Goal: Task Accomplishment & Management: Use online tool/utility

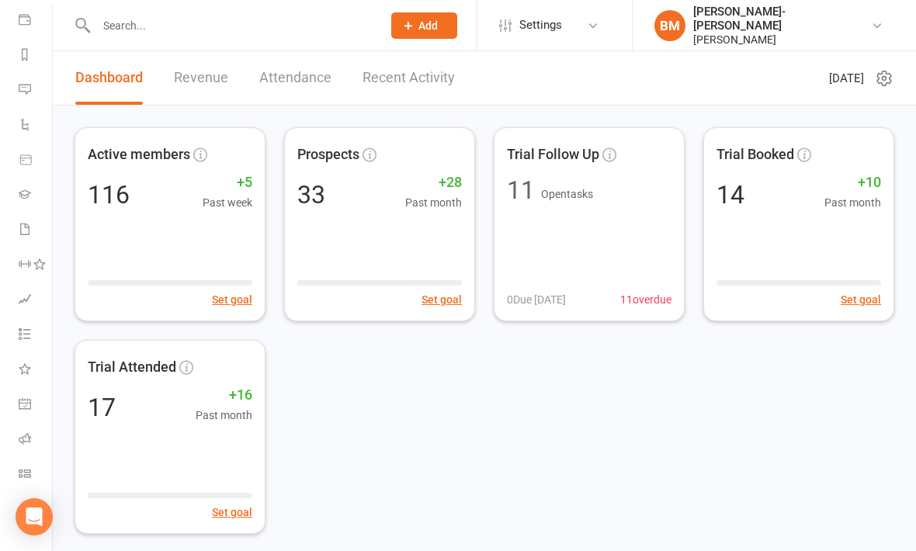
scroll to position [180, 0]
click at [23, 471] on icon at bounding box center [25, 473] width 12 height 12
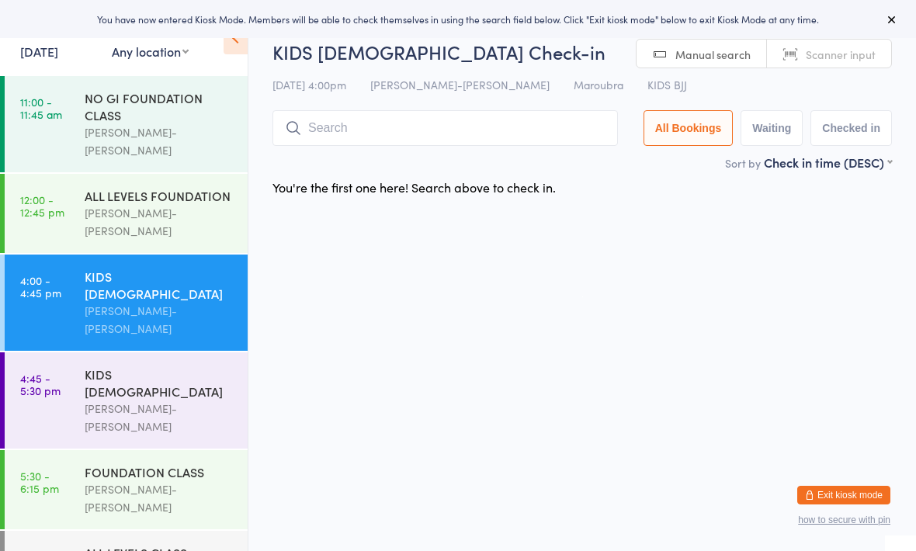
click at [190, 268] on div "KIDS [DEMOGRAPHIC_DATA]" at bounding box center [160, 285] width 150 height 34
click at [166, 366] on div "KIDS [DEMOGRAPHIC_DATA]" at bounding box center [160, 383] width 150 height 34
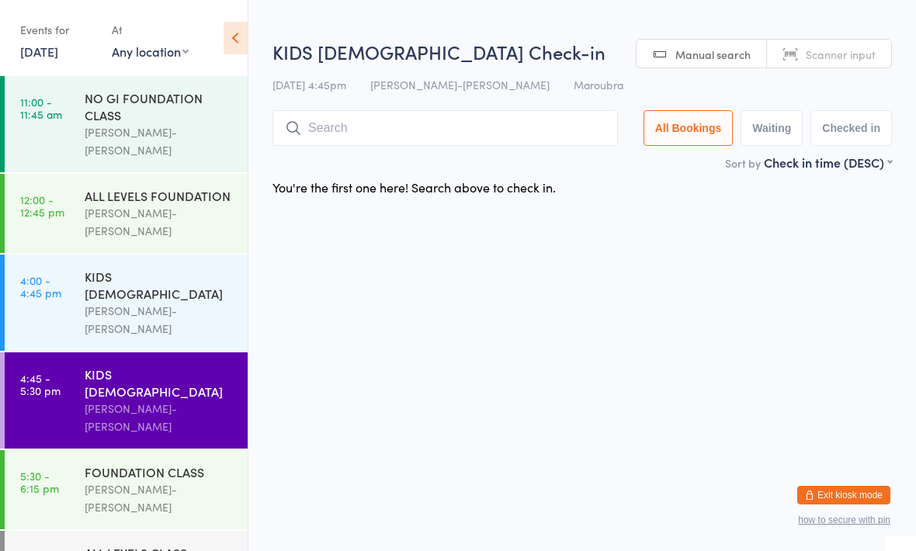
click at [157, 268] on div "KIDS [DEMOGRAPHIC_DATA]" at bounding box center [160, 285] width 150 height 34
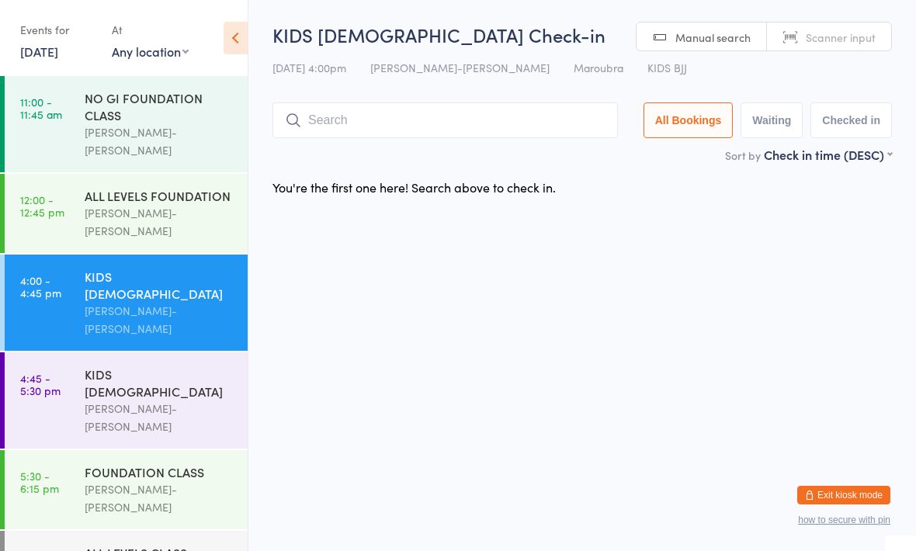
click at [171, 366] on div "KIDS [DEMOGRAPHIC_DATA]" at bounding box center [160, 383] width 150 height 34
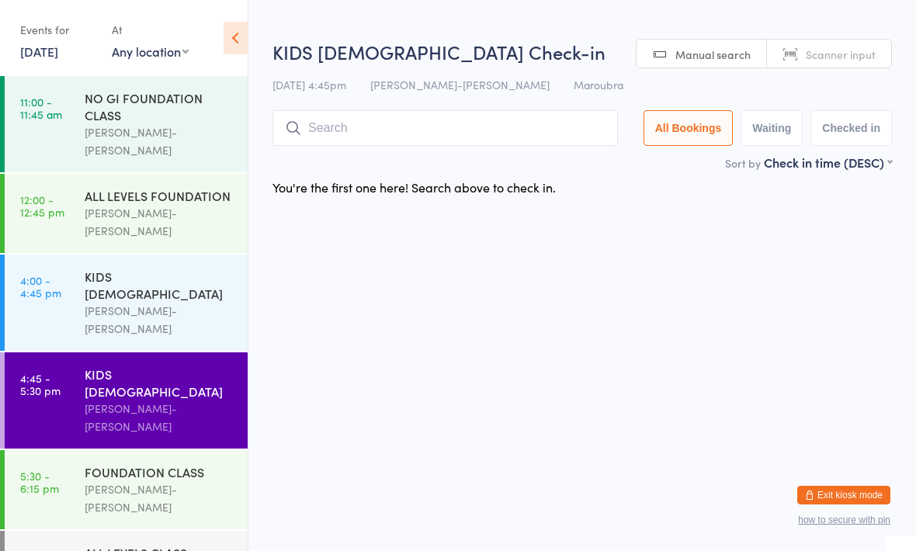
click at [174, 464] on div "FOUNDATION CLASS" at bounding box center [160, 472] width 150 height 17
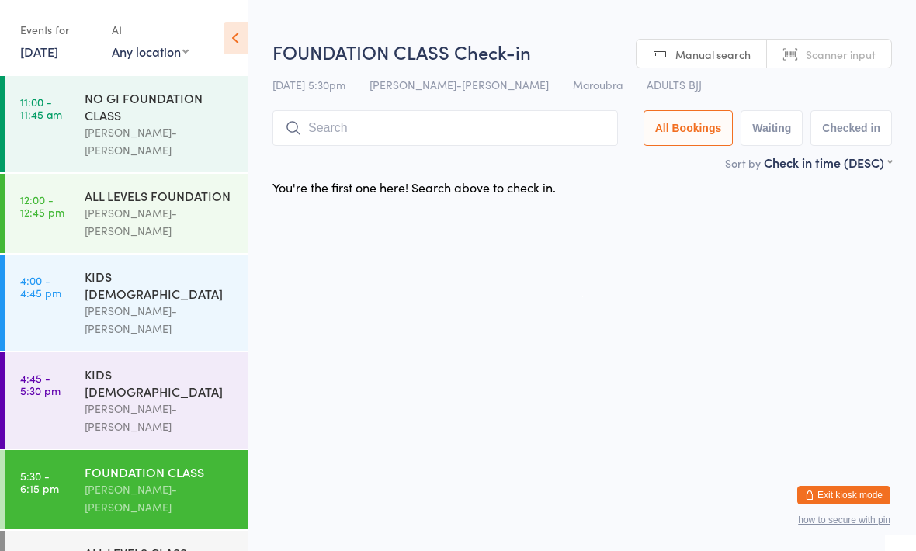
click at [151, 544] on div "ALL LEVELS CLASS" at bounding box center [160, 552] width 150 height 17
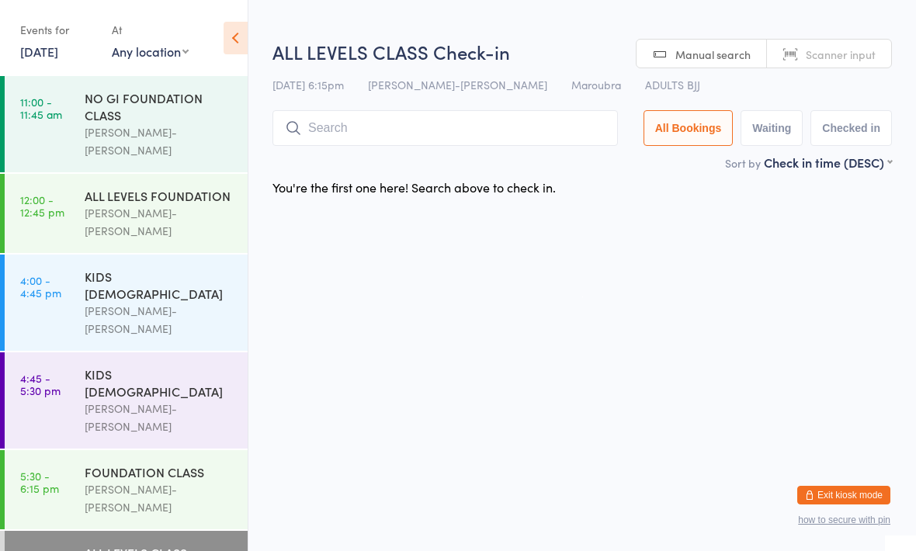
click at [182, 255] on div "KIDS [DEMOGRAPHIC_DATA] [PERSON_NAME]-[PERSON_NAME]" at bounding box center [166, 303] width 163 height 96
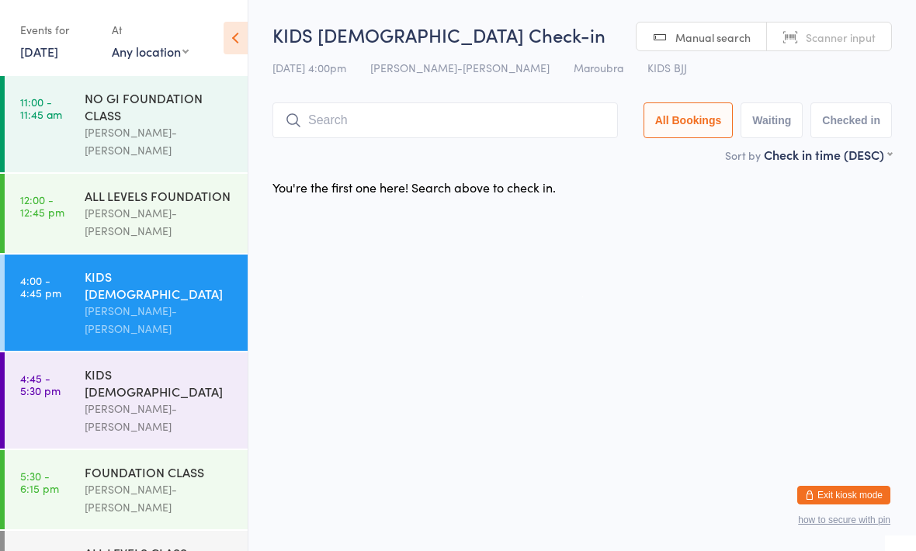
click at [332, 106] on input "search" at bounding box center [446, 120] width 346 height 36
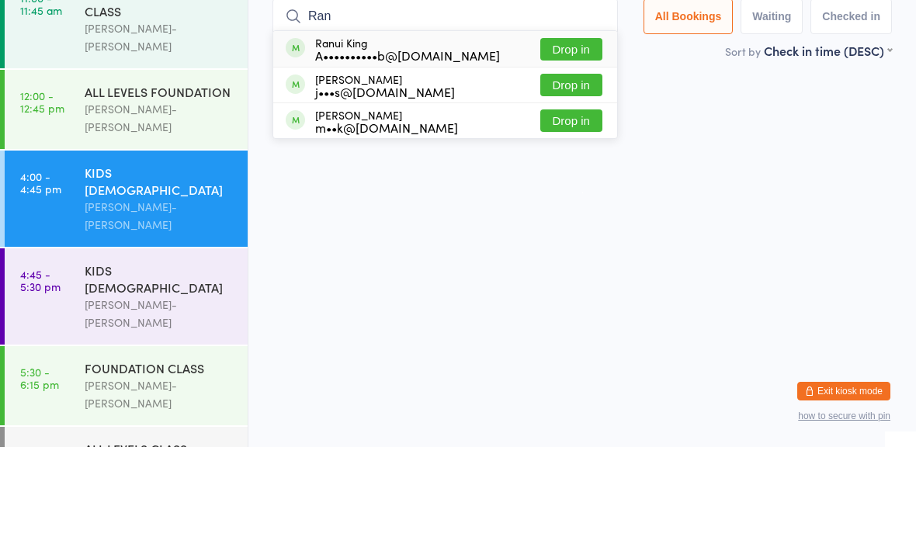
type input "Ran"
click at [547, 142] on button "Drop in" at bounding box center [571, 153] width 62 height 23
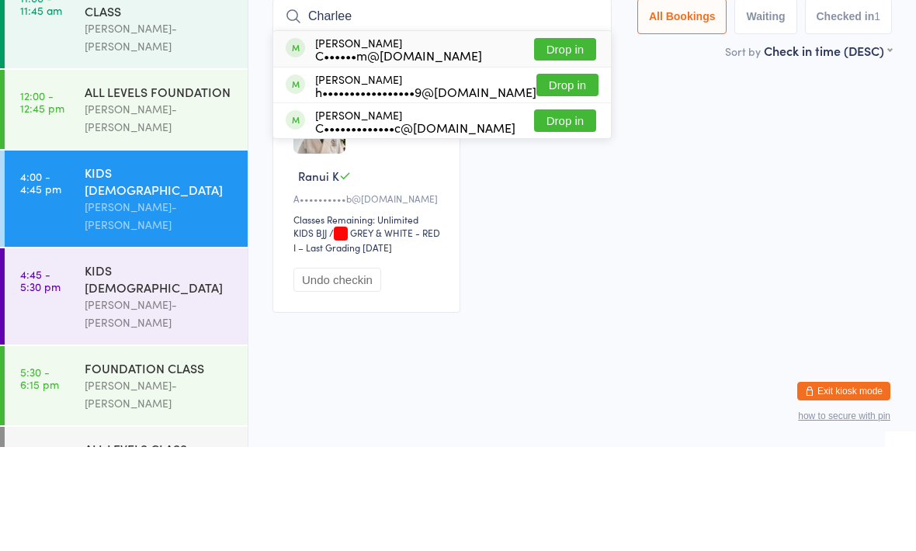
type input "Charlee"
click at [560, 142] on button "Drop in" at bounding box center [565, 153] width 62 height 23
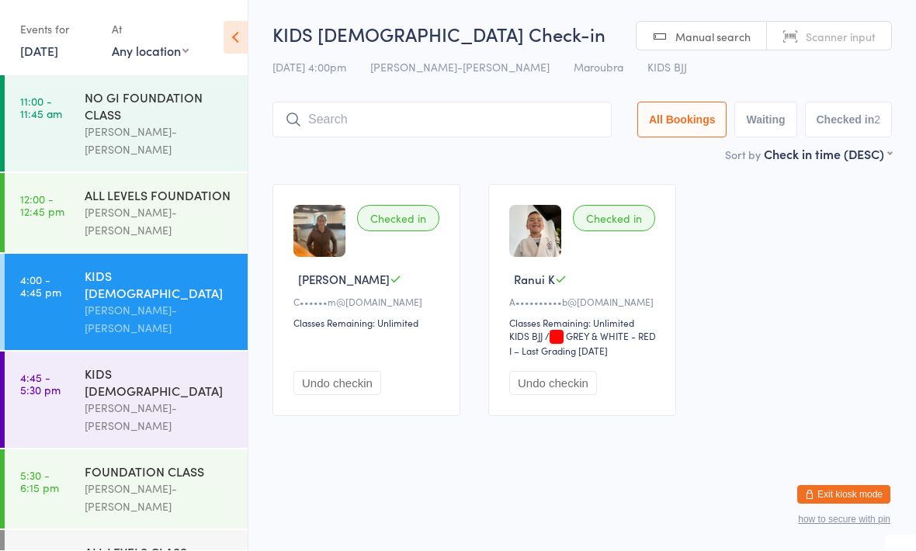
click at [165, 400] on div "[PERSON_NAME]-[PERSON_NAME]" at bounding box center [160, 418] width 150 height 36
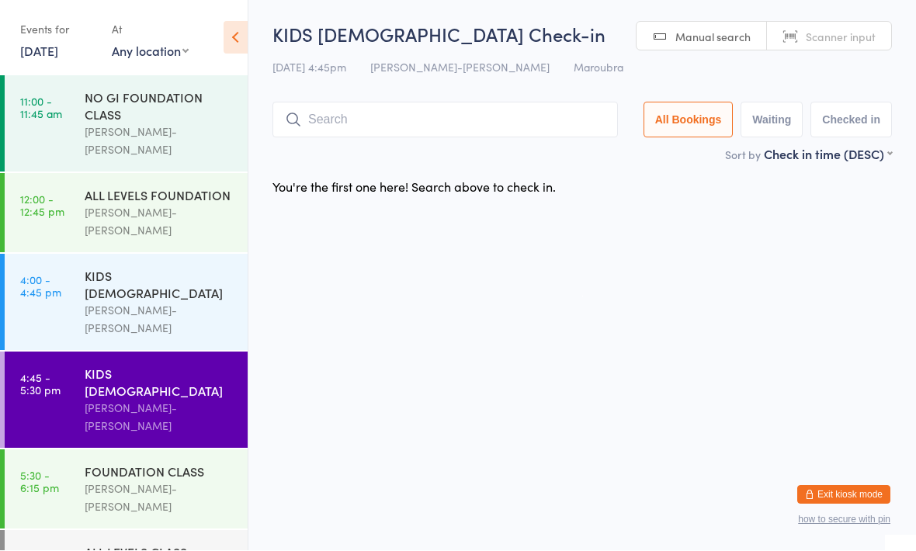
click at [130, 302] on div "[PERSON_NAME]-[PERSON_NAME]" at bounding box center [160, 320] width 150 height 36
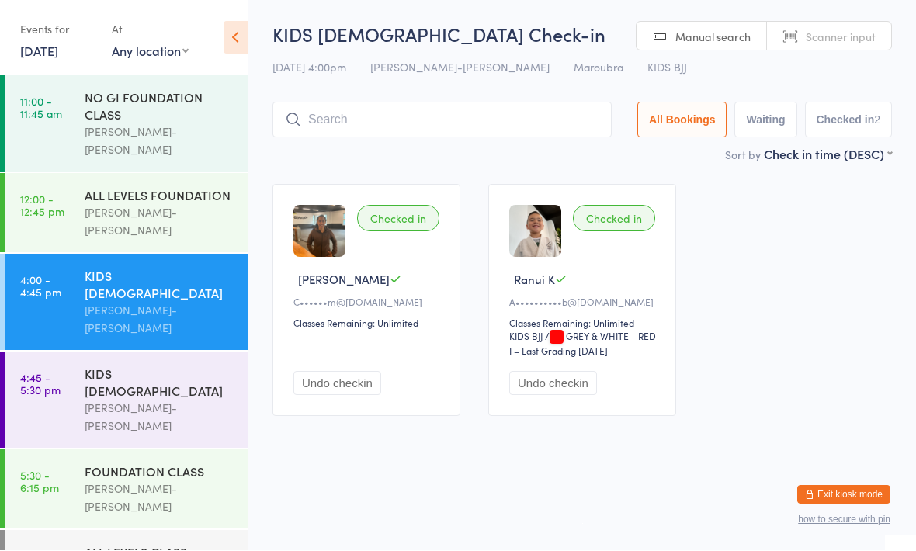
click at [437, 125] on input "search" at bounding box center [442, 120] width 339 height 36
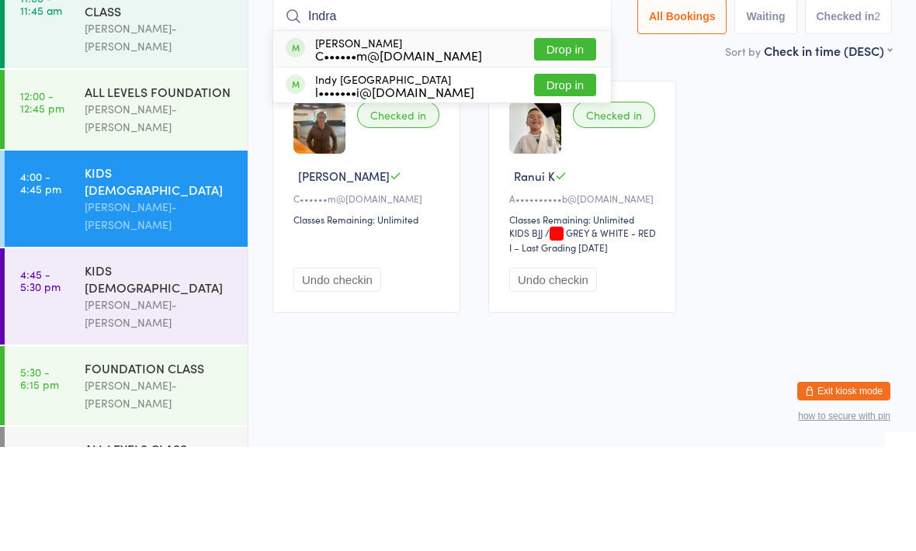
type input "Indra"
click at [426, 153] on div "C••••••m@[DOMAIN_NAME]" at bounding box center [398, 159] width 167 height 12
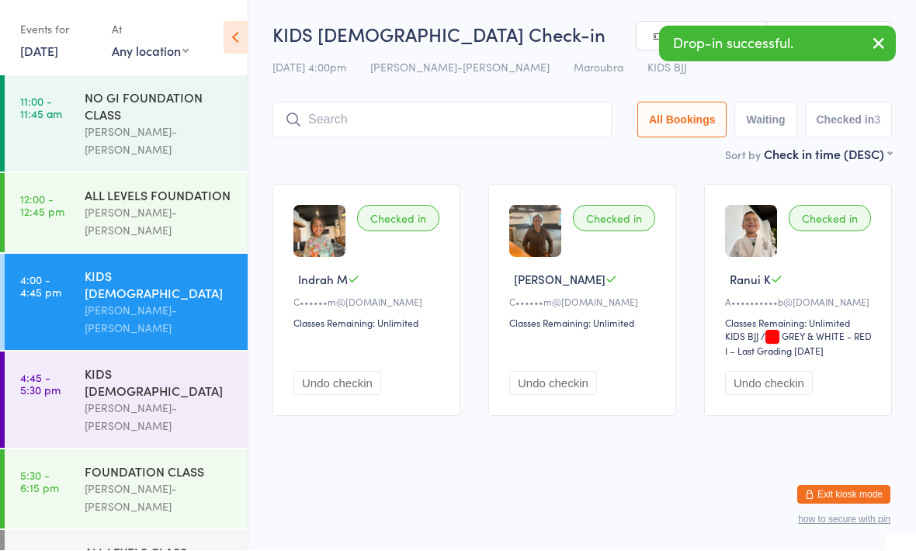
click at [568, 387] on button "Undo checkin" at bounding box center [553, 384] width 88 height 24
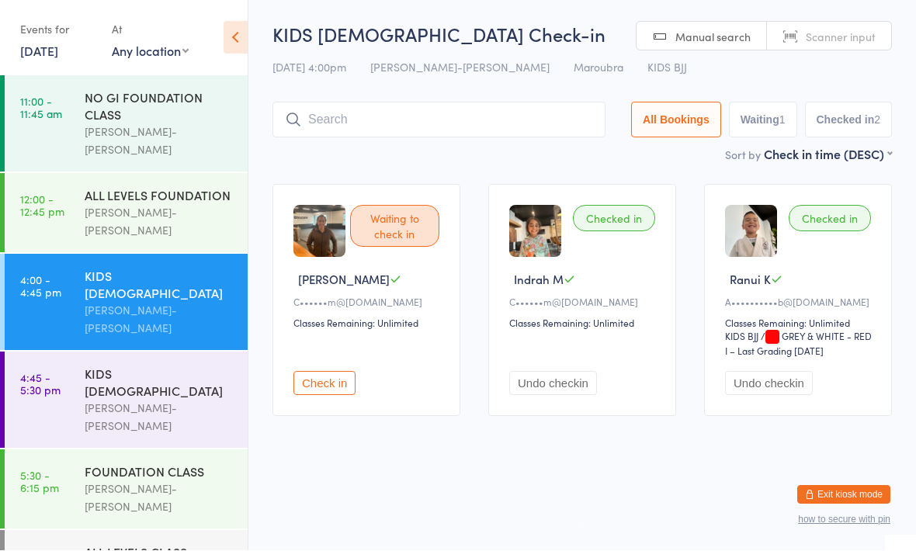
click at [154, 400] on div "[PERSON_NAME]-[PERSON_NAME]" at bounding box center [160, 418] width 150 height 36
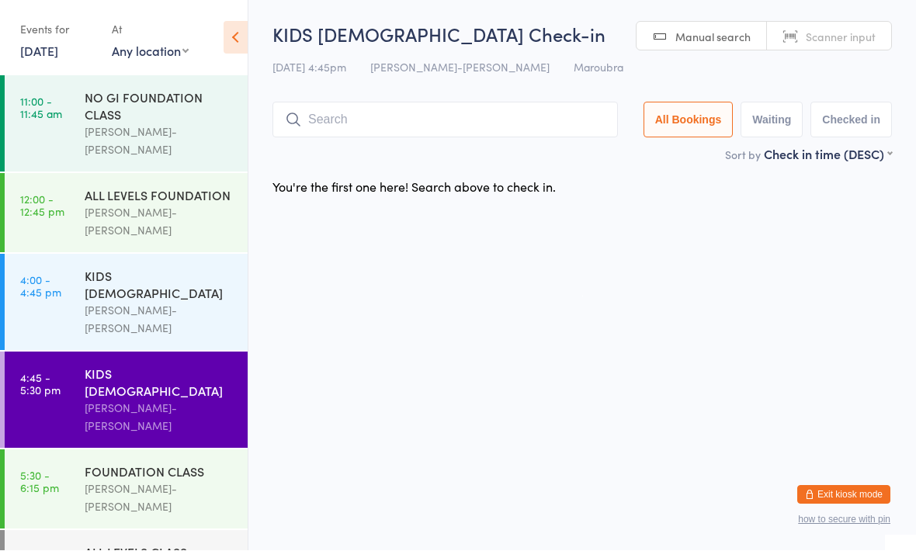
click at [154, 268] on div "KIDS [DEMOGRAPHIC_DATA]" at bounding box center [160, 285] width 150 height 34
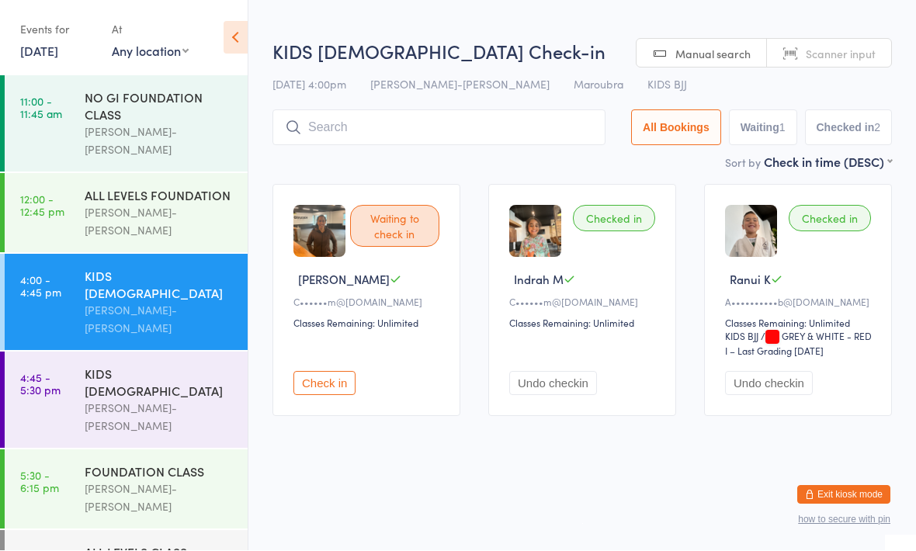
click at [109, 400] on div "[PERSON_NAME]-[PERSON_NAME]" at bounding box center [160, 418] width 150 height 36
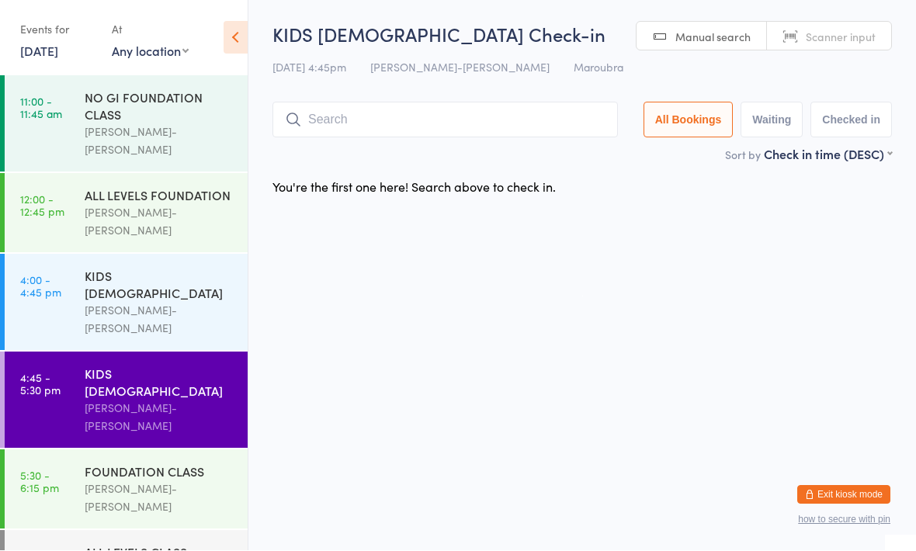
click at [149, 366] on div "KIDS [DEMOGRAPHIC_DATA]" at bounding box center [160, 383] width 150 height 34
click at [392, 130] on input "search" at bounding box center [446, 120] width 346 height 36
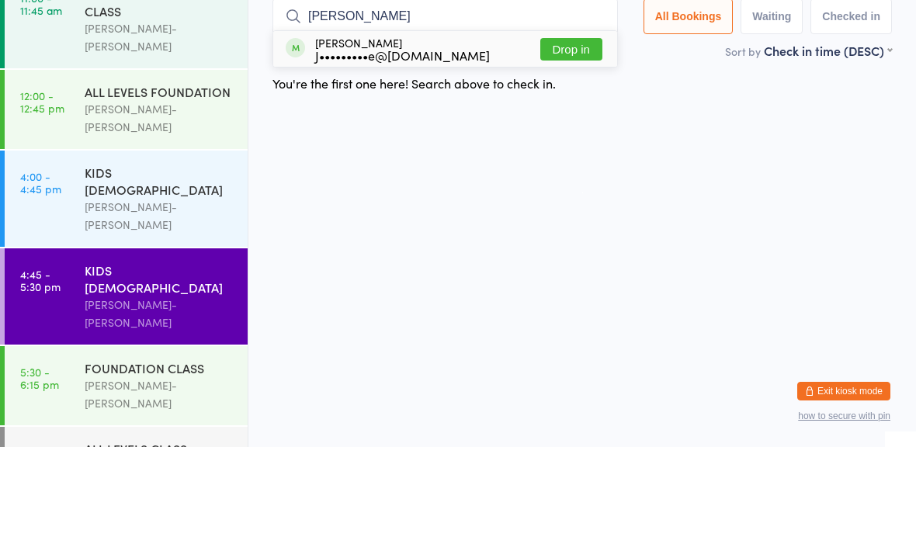
type input "[PERSON_NAME]"
click at [345, 141] on div "[PERSON_NAME] J•••••••••e@[DOMAIN_NAME]" at bounding box center [402, 153] width 175 height 25
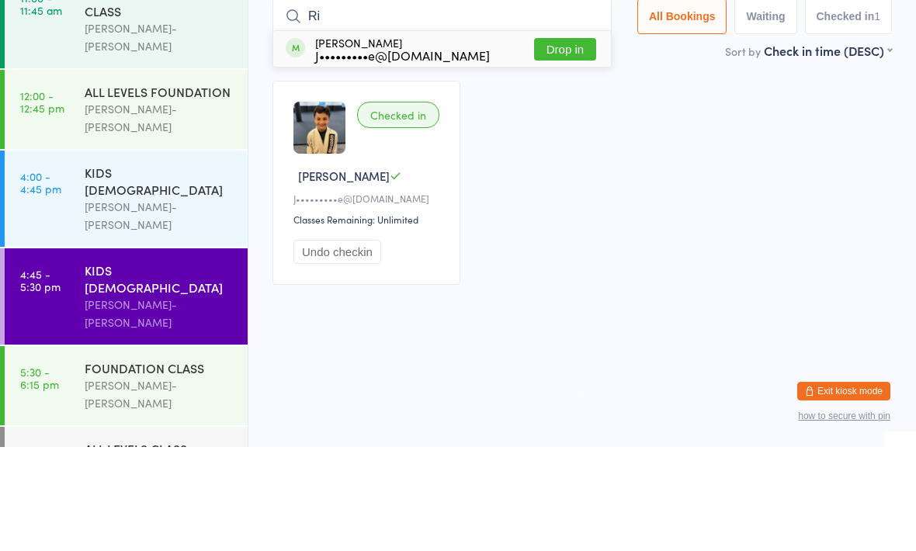
type input "Ri"
click at [567, 142] on button "Drop in" at bounding box center [565, 153] width 62 height 23
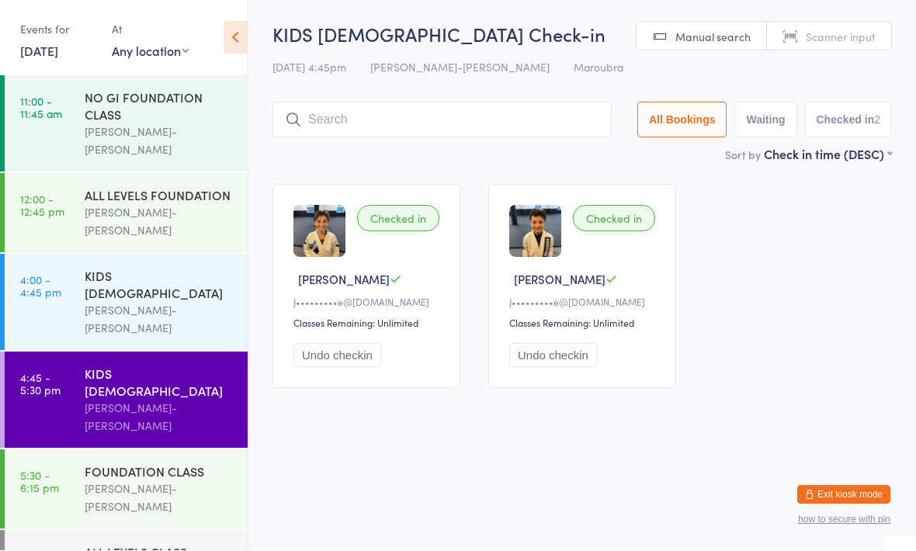
click at [160, 464] on div "FOUNDATION CLASS" at bounding box center [160, 472] width 150 height 17
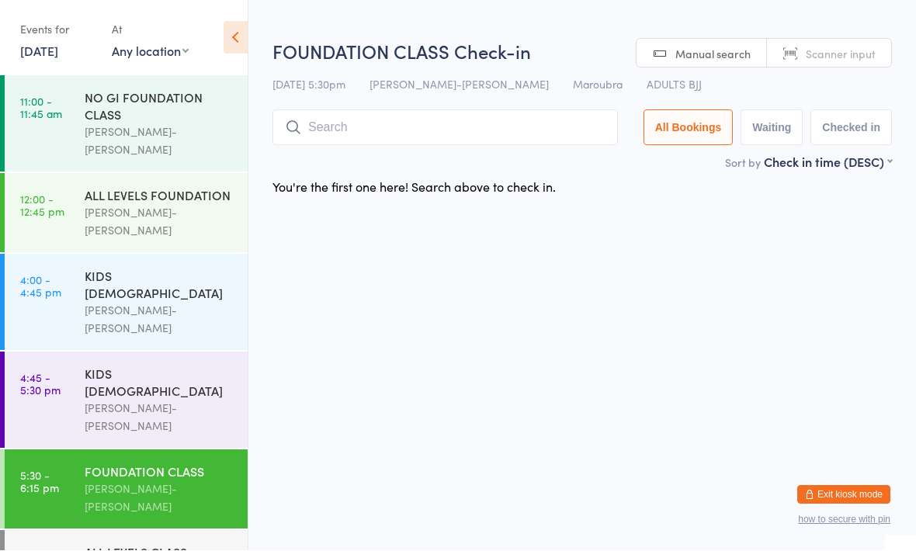
click at [173, 464] on div "FOUNDATION CLASS" at bounding box center [160, 472] width 150 height 17
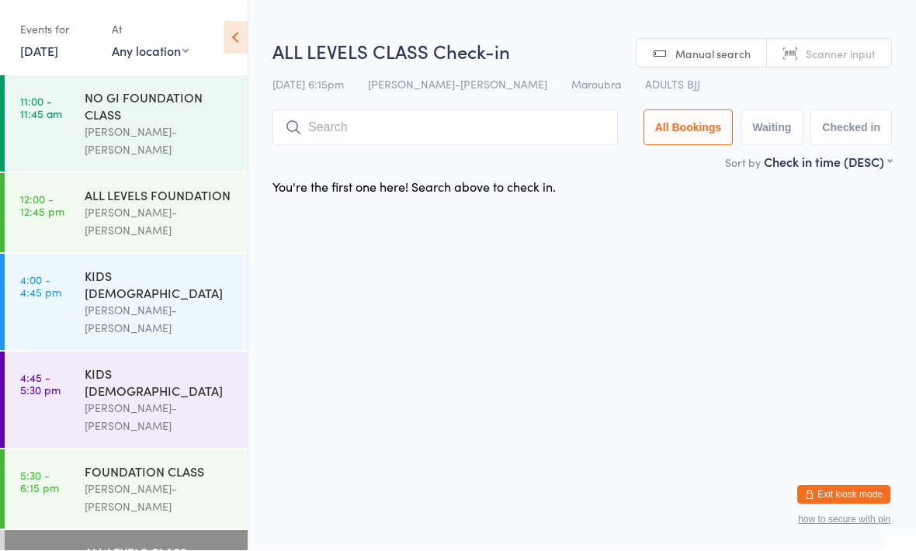
click at [196, 450] on div "FOUNDATION CLASS [PERSON_NAME]-[PERSON_NAME]" at bounding box center [166, 489] width 163 height 79
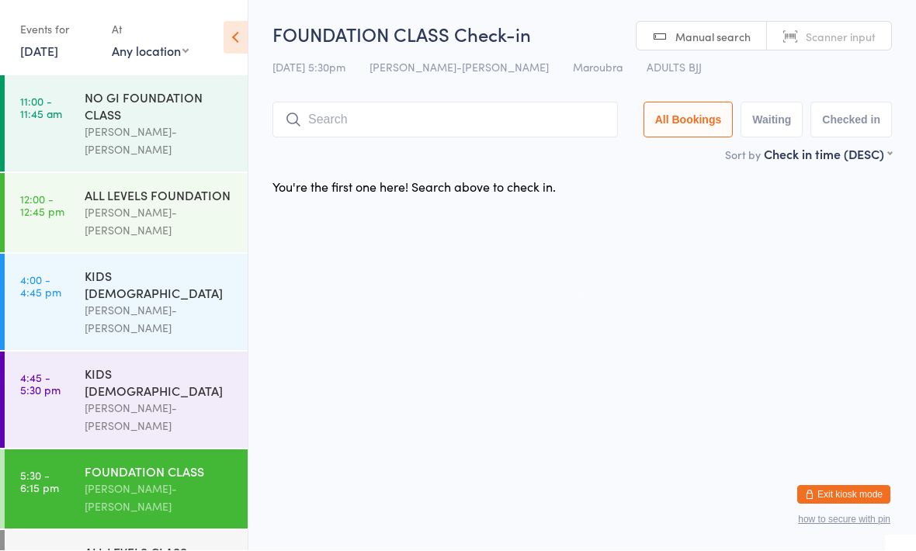
click at [137, 366] on div "KIDS [DEMOGRAPHIC_DATA]" at bounding box center [160, 383] width 150 height 34
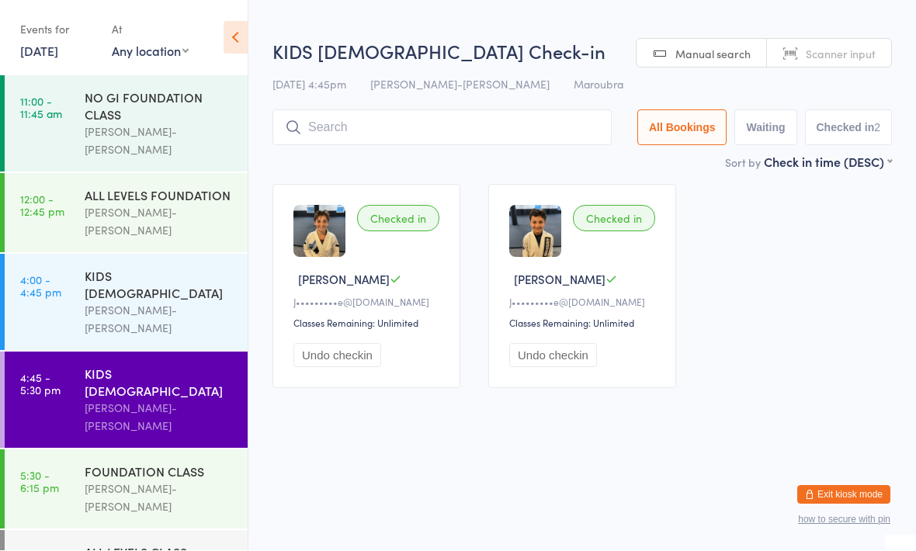
click at [133, 464] on div "FOUNDATION CLASS" at bounding box center [160, 472] width 150 height 17
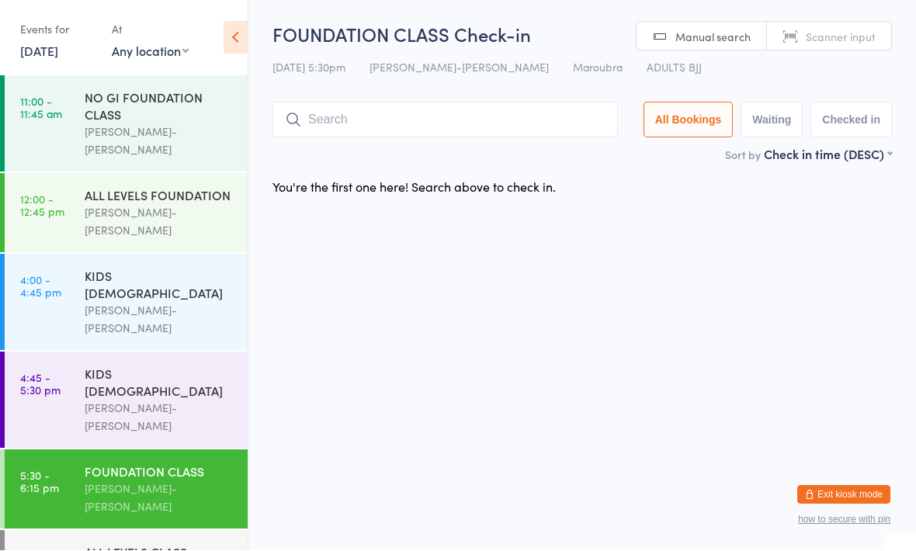
click at [157, 481] on div "[PERSON_NAME]-[PERSON_NAME]" at bounding box center [160, 499] width 150 height 36
click at [481, 103] on input "search" at bounding box center [446, 120] width 346 height 36
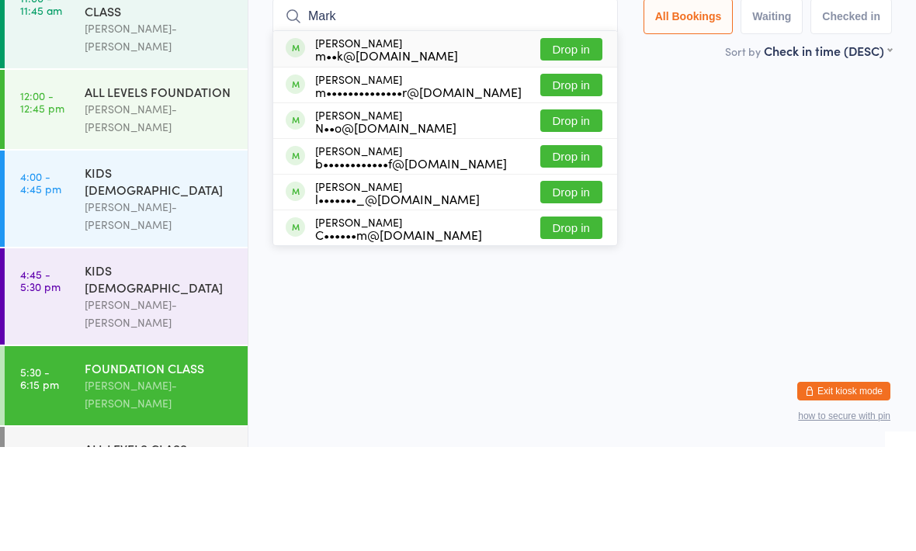
type input "Mark"
click at [575, 142] on button "Drop in" at bounding box center [571, 153] width 62 height 23
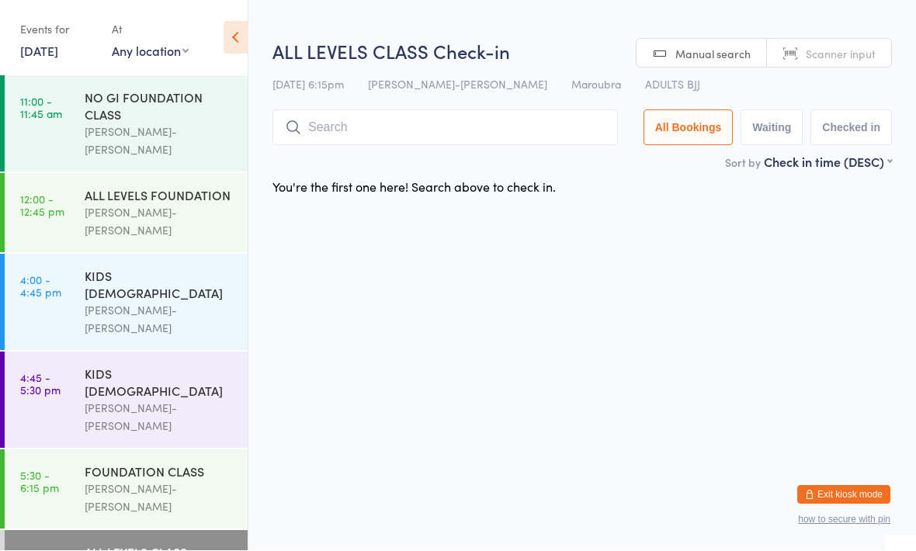
click at [463, 127] on input "search" at bounding box center [446, 128] width 346 height 36
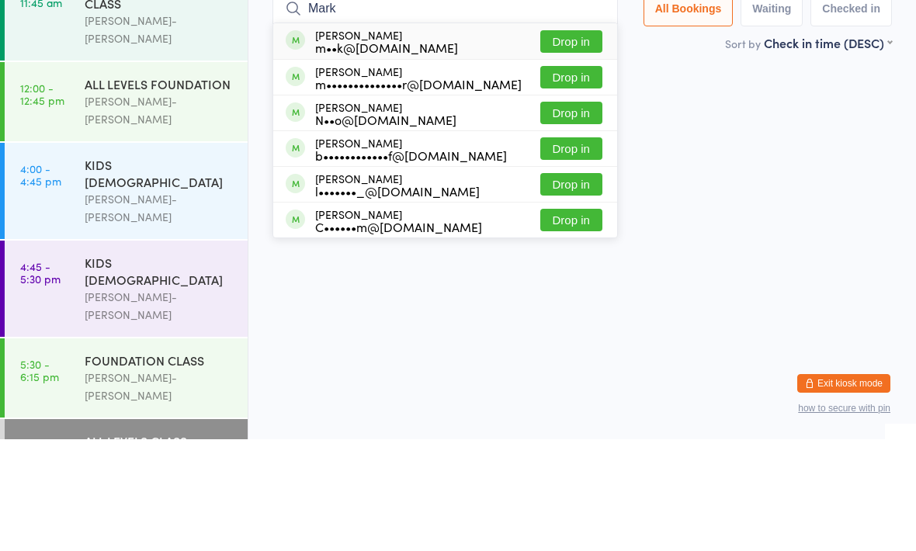
type input "Mark"
click at [565, 142] on button "Drop in" at bounding box center [571, 153] width 62 height 23
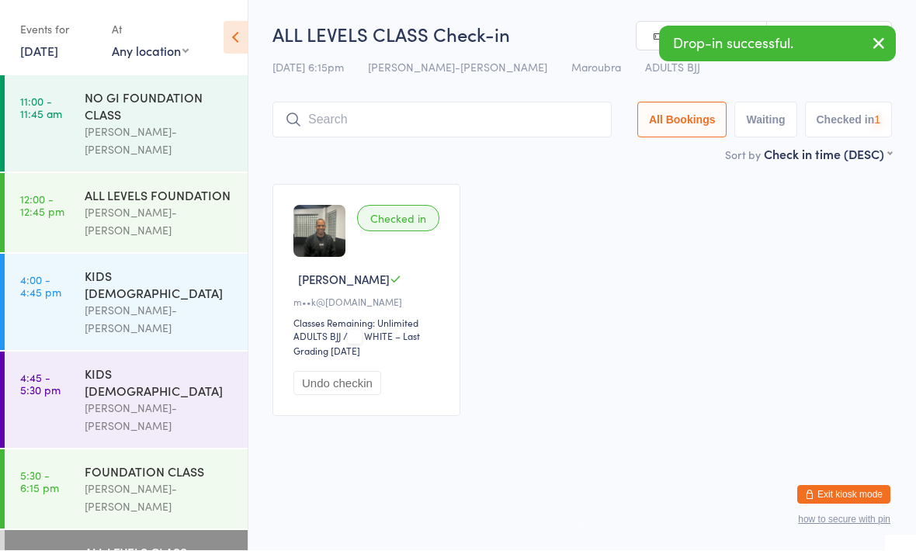
click at [165, 481] on div "[PERSON_NAME]-[PERSON_NAME]" at bounding box center [160, 499] width 150 height 36
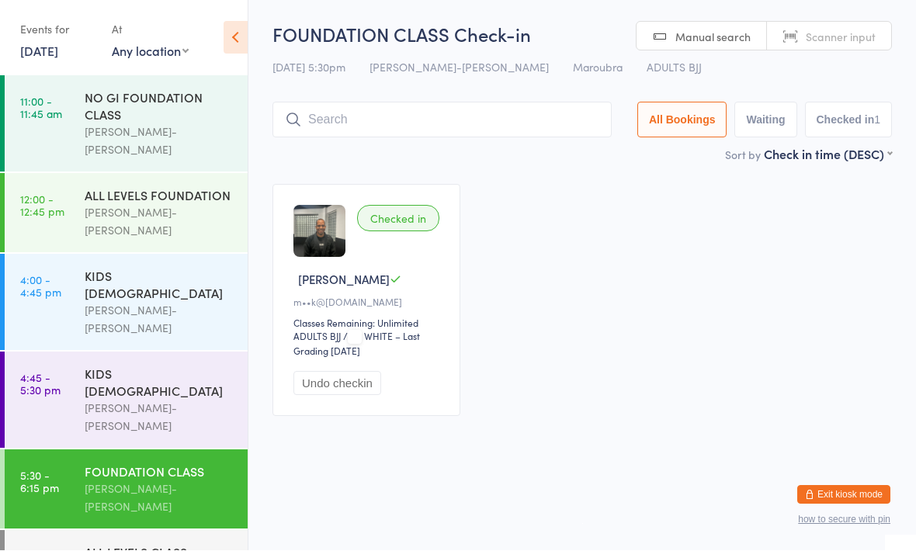
click at [81, 450] on link "5:30 - 6:15 pm FOUNDATION CLASS [PERSON_NAME]-[PERSON_NAME]" at bounding box center [126, 489] width 243 height 79
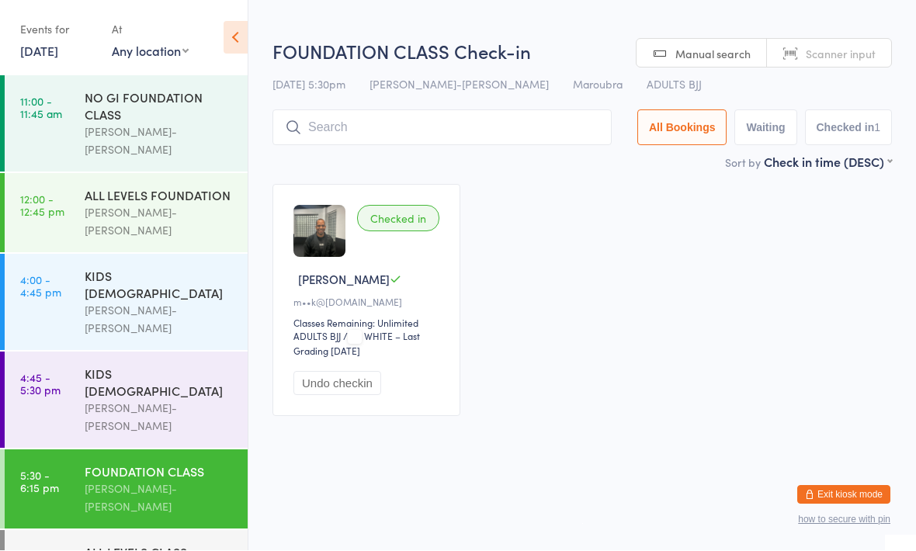
click at [327, 130] on input "search" at bounding box center [442, 128] width 339 height 36
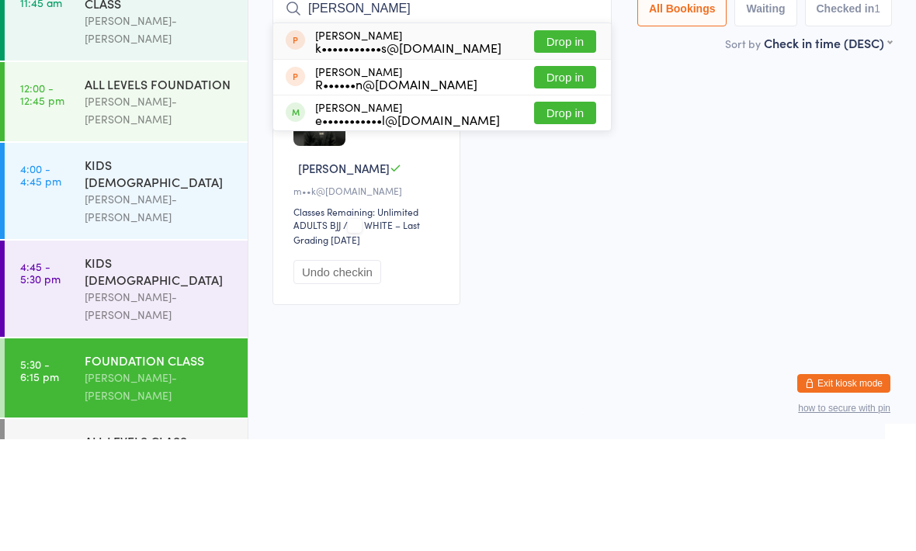
type input "[PERSON_NAME]"
click at [544, 214] on button "Drop in" at bounding box center [565, 225] width 62 height 23
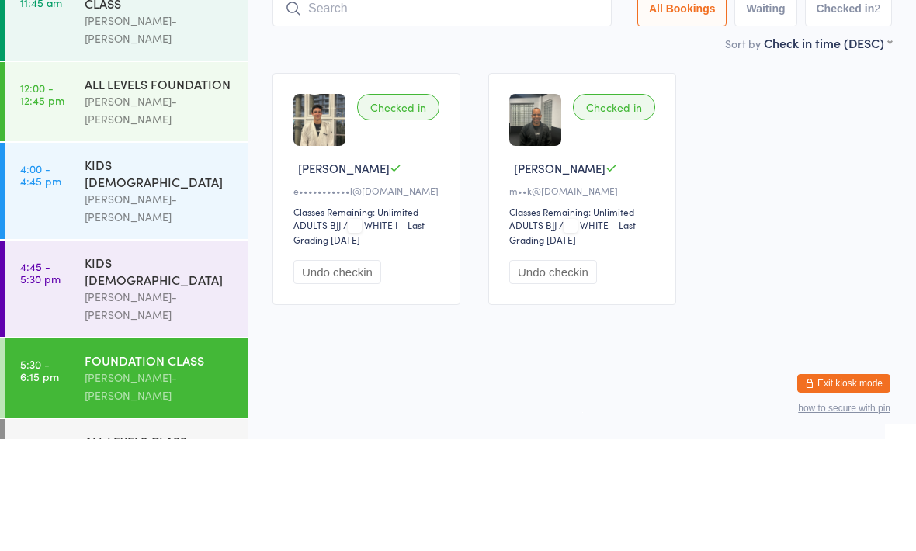
type input "S"
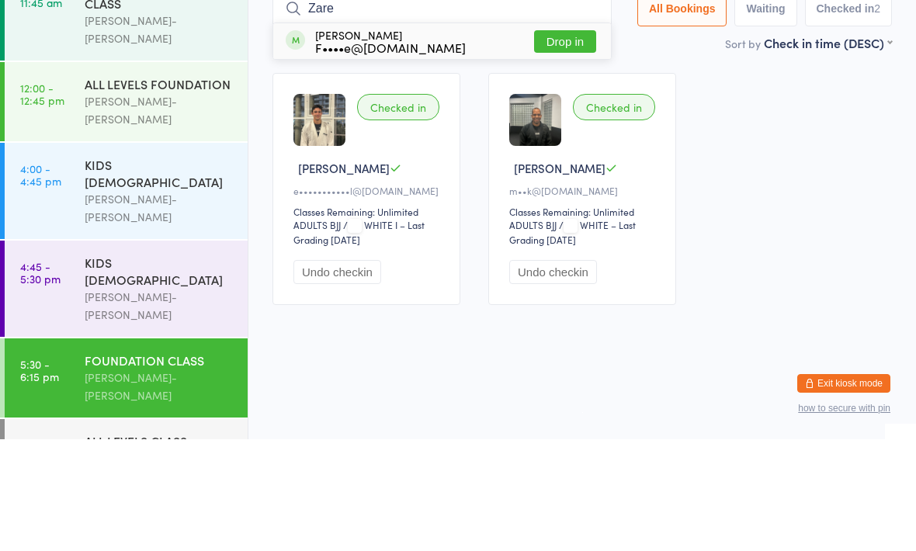
type input "Zare"
click at [550, 142] on button "Drop in" at bounding box center [565, 153] width 62 height 23
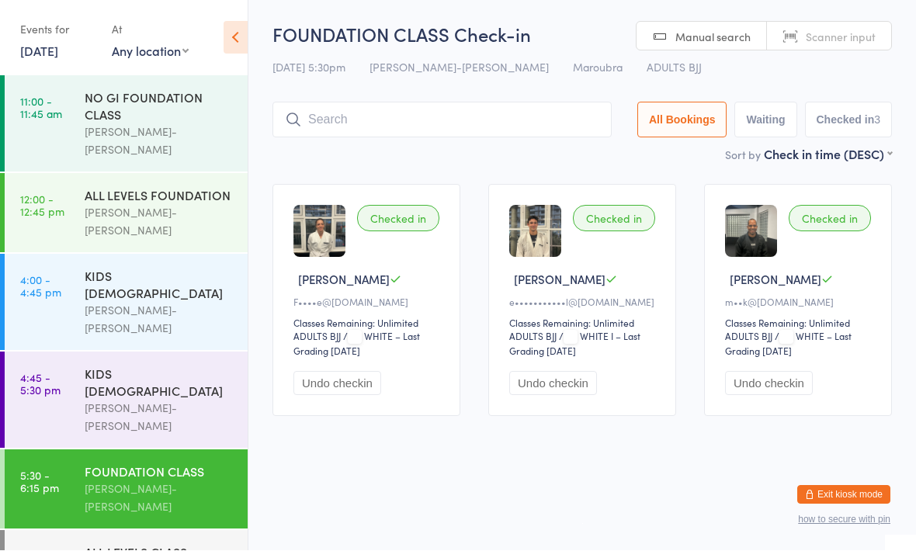
click at [373, 130] on input "search" at bounding box center [442, 120] width 339 height 36
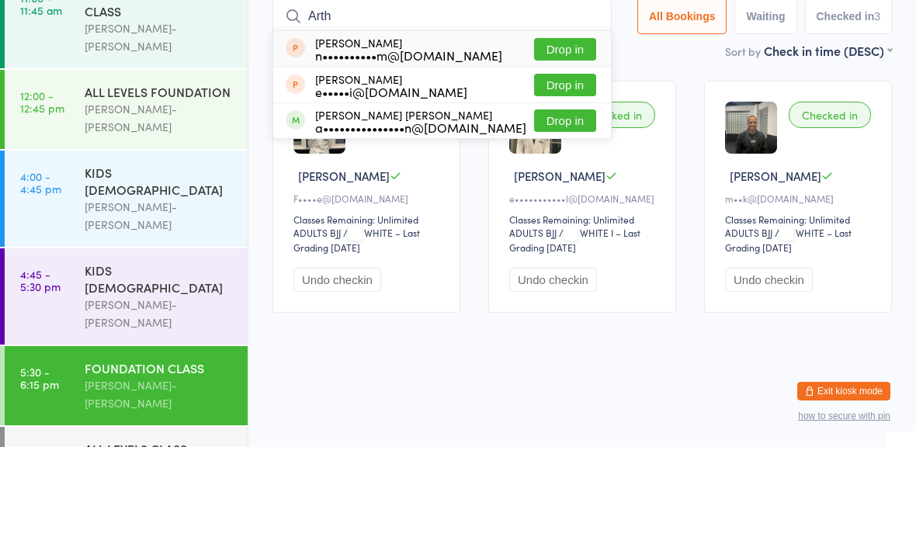
type input "Arth"
click at [551, 214] on button "Drop in" at bounding box center [565, 225] width 62 height 23
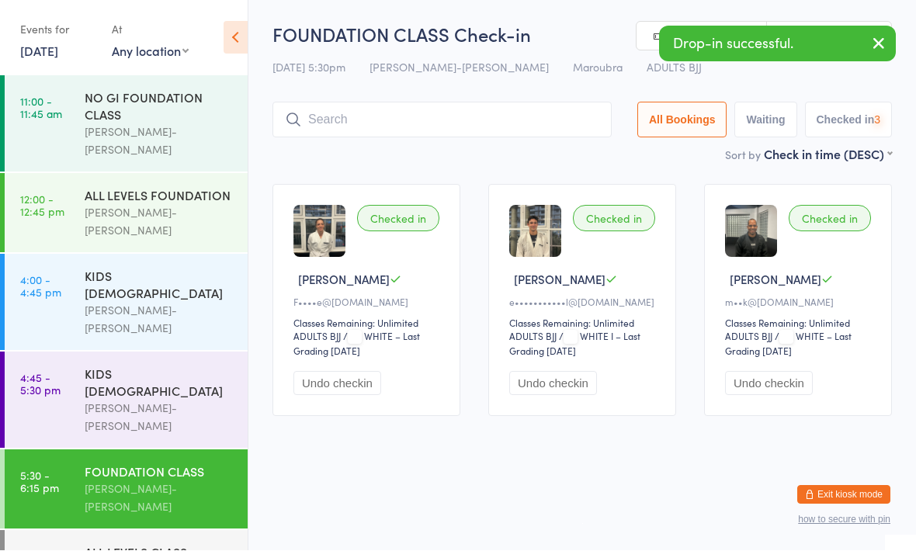
scroll to position [1, 0]
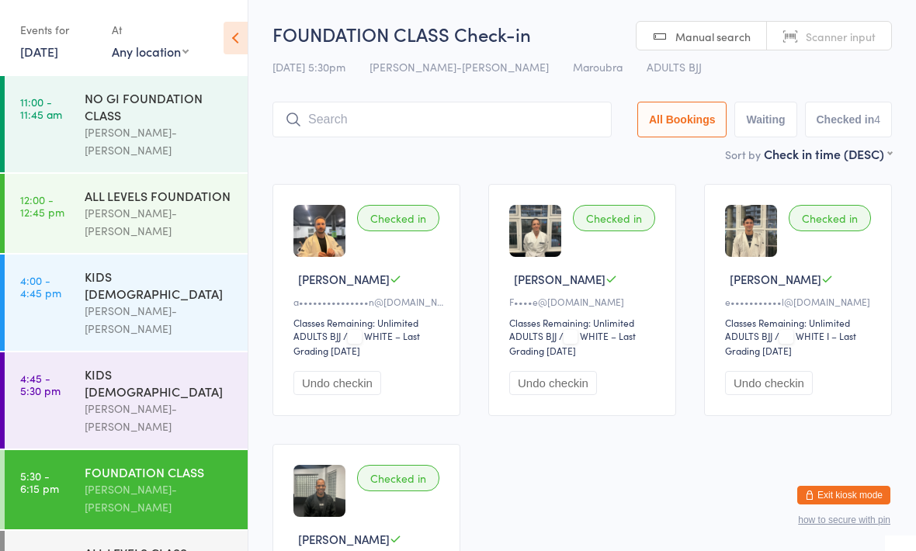
click at [524, 119] on input "search" at bounding box center [442, 120] width 339 height 36
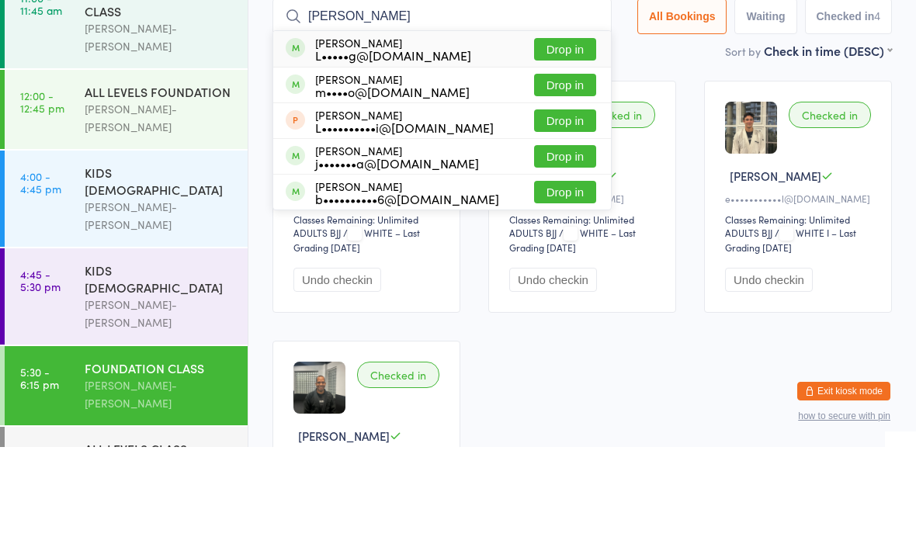
type input "[PERSON_NAME]"
click at [554, 142] on button "Drop in" at bounding box center [565, 153] width 62 height 23
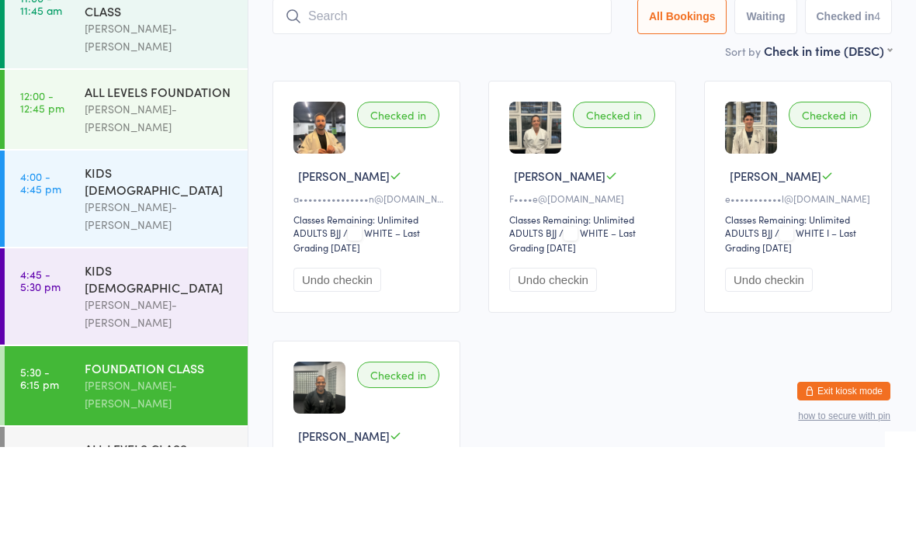
scroll to position [104, 0]
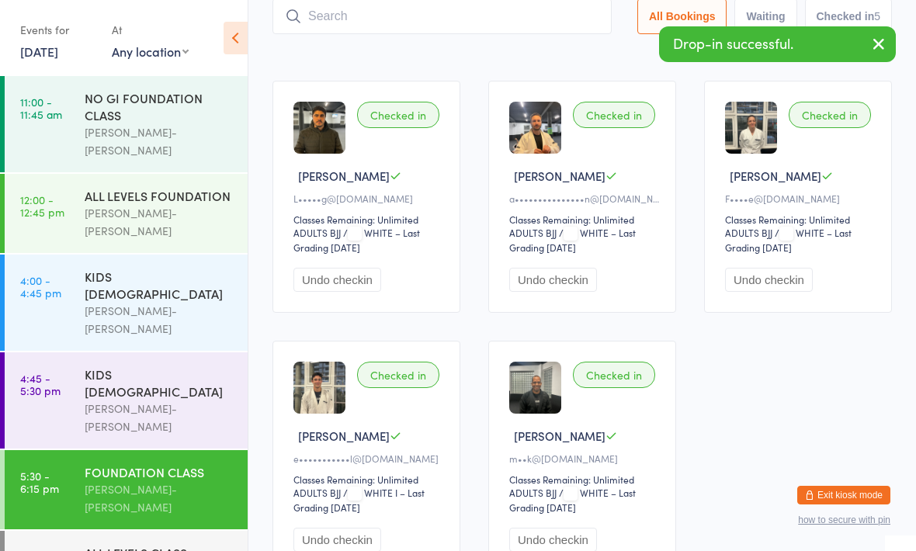
click at [317, 20] on input "search" at bounding box center [442, 16] width 339 height 36
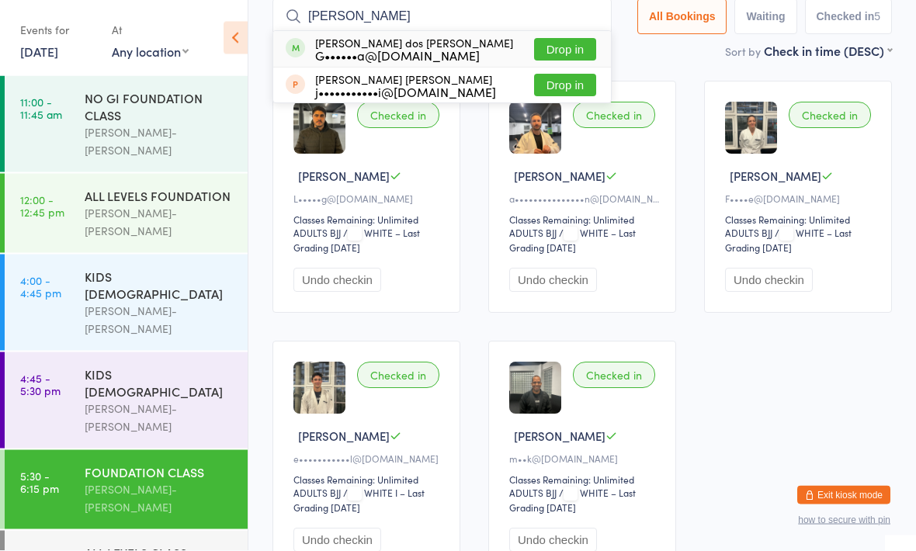
type input "[PERSON_NAME]"
click at [562, 49] on button "Drop in" at bounding box center [565, 50] width 62 height 23
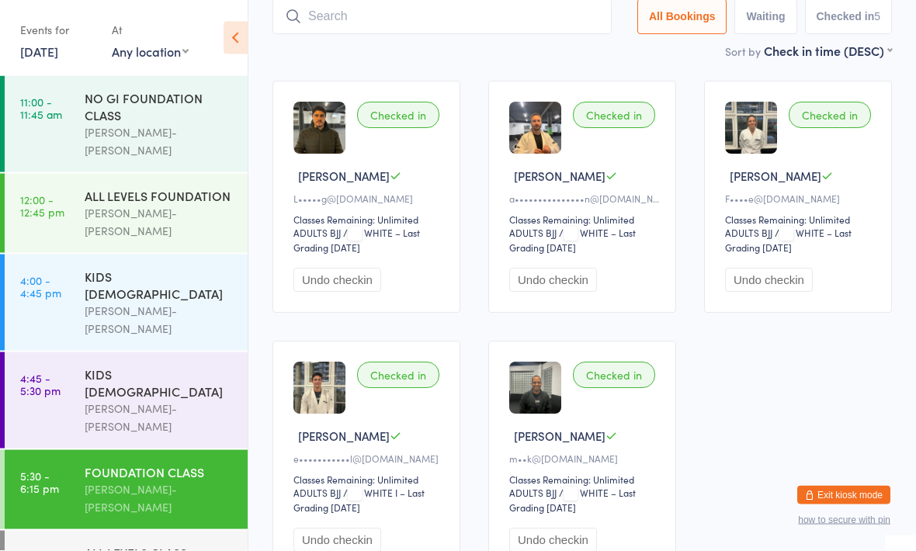
scroll to position [104, 0]
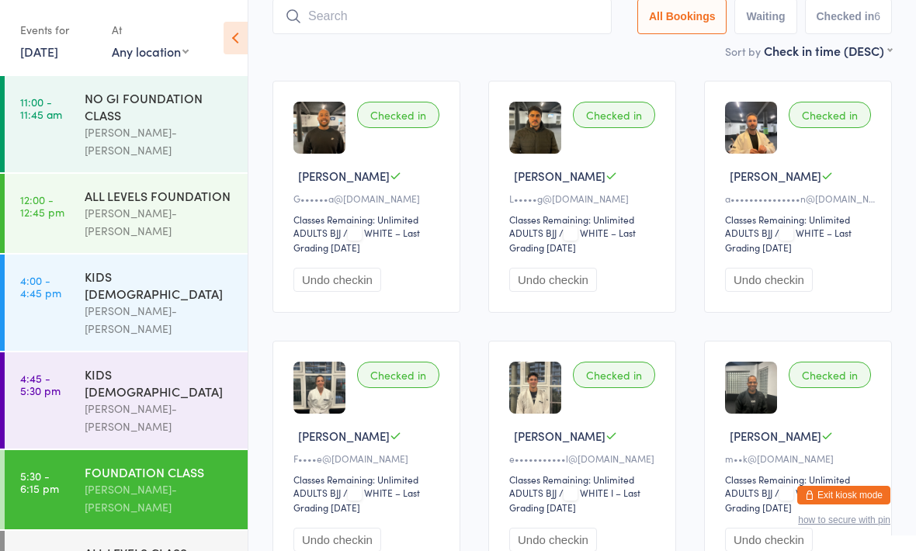
click at [486, 19] on input "search" at bounding box center [442, 16] width 339 height 36
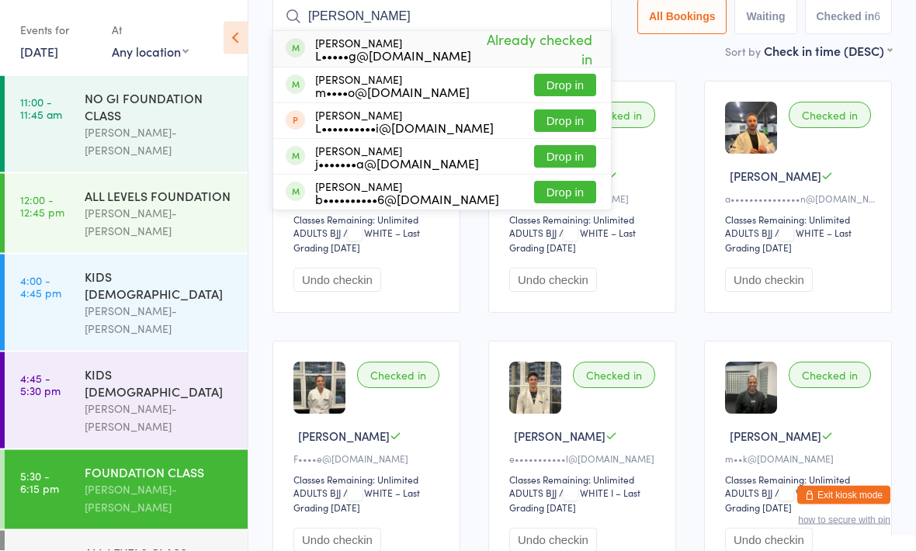
type input "[PERSON_NAME]"
click at [559, 195] on button "Drop in" at bounding box center [565, 193] width 62 height 23
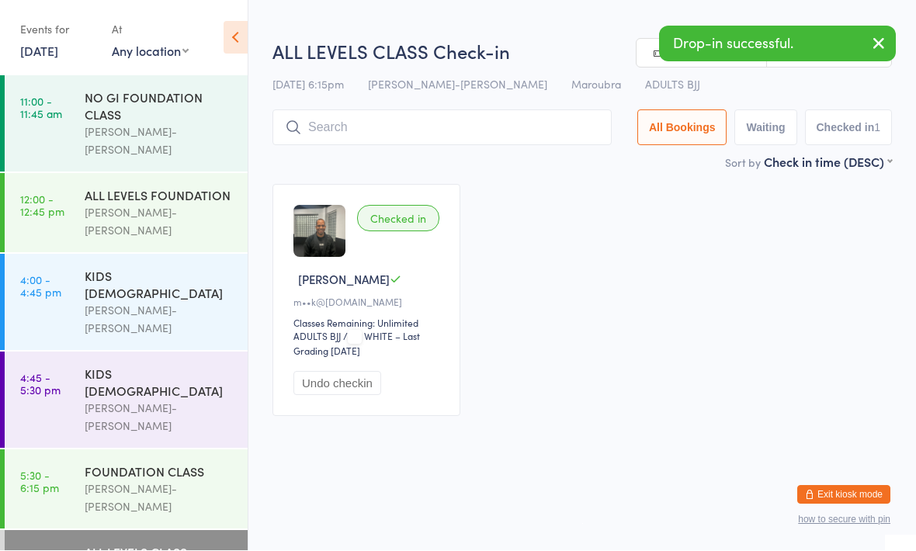
click at [425, 136] on input "search" at bounding box center [442, 128] width 339 height 36
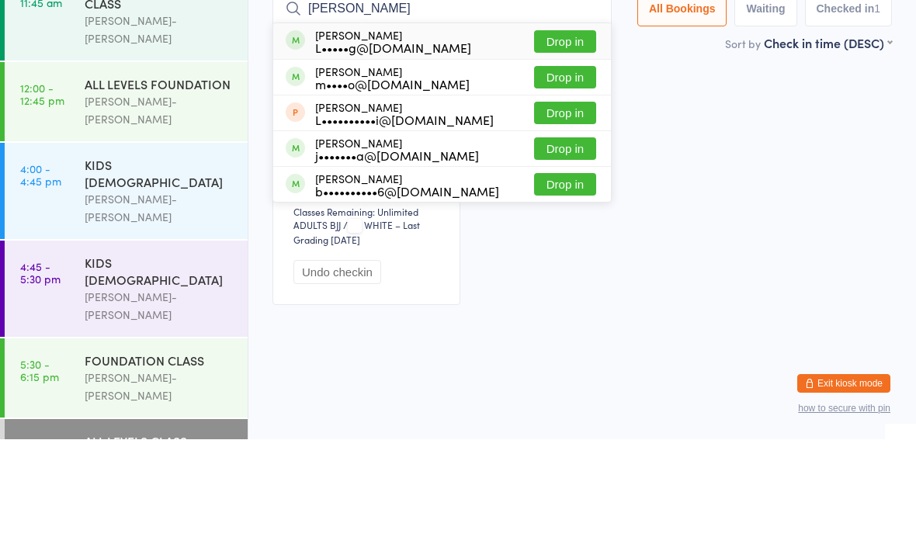
type input "[PERSON_NAME]"
click at [560, 285] on button "Drop in" at bounding box center [565, 296] width 62 height 23
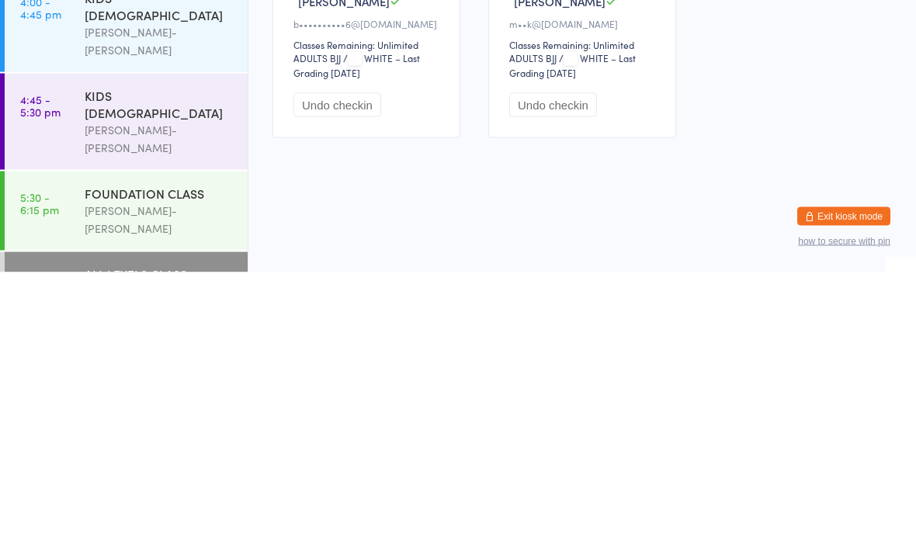
click at [191, 481] on div "[PERSON_NAME]-[PERSON_NAME]" at bounding box center [160, 499] width 150 height 36
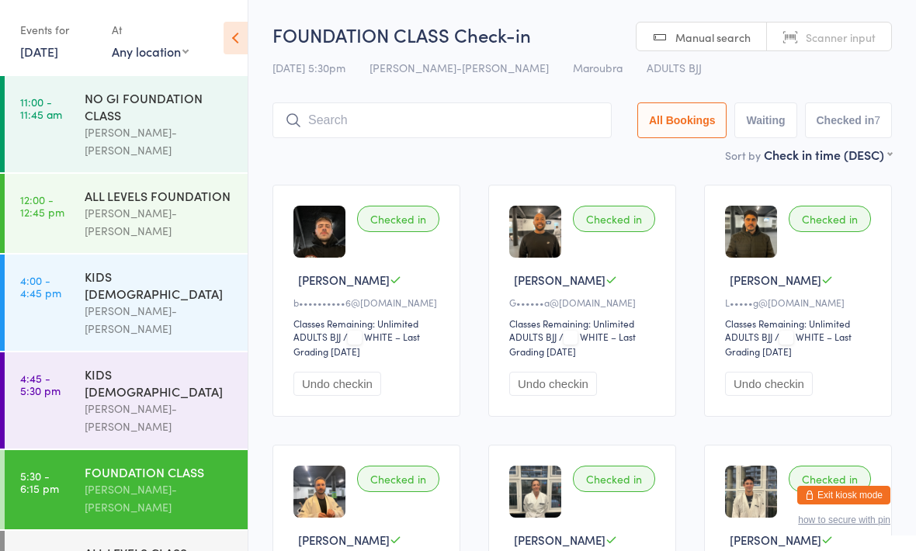
click at [453, 120] on input "search" at bounding box center [442, 120] width 339 height 36
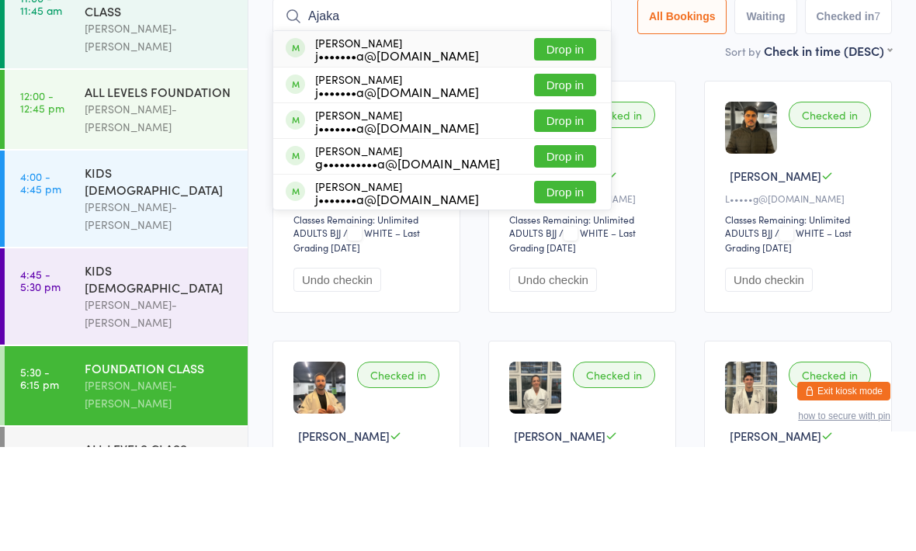
type input "Ajaka"
click at [561, 214] on button "Drop in" at bounding box center [565, 225] width 62 height 23
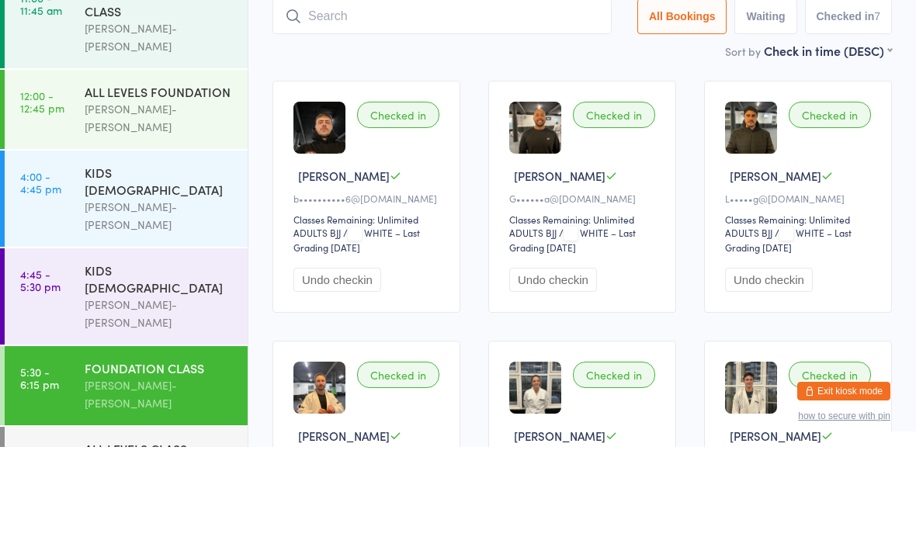
scroll to position [104, 0]
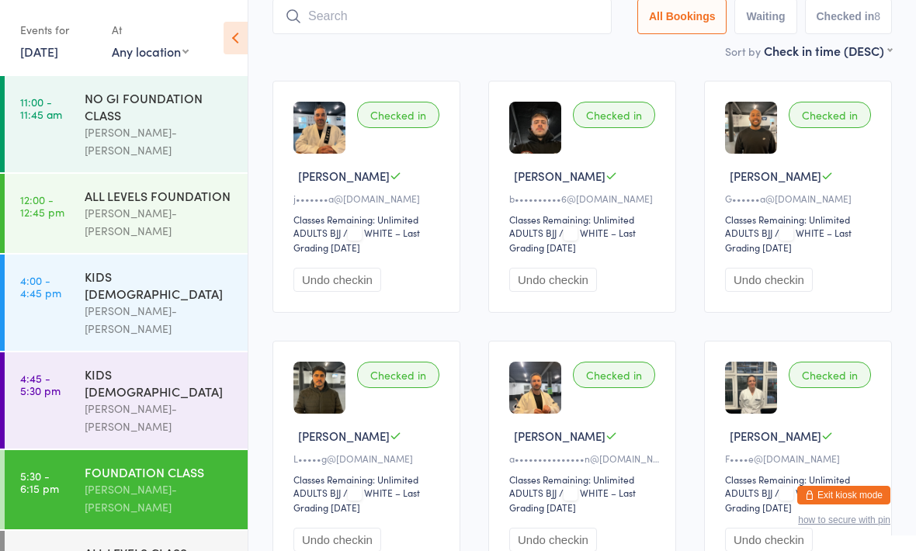
click at [506, 19] on input "search" at bounding box center [442, 16] width 339 height 36
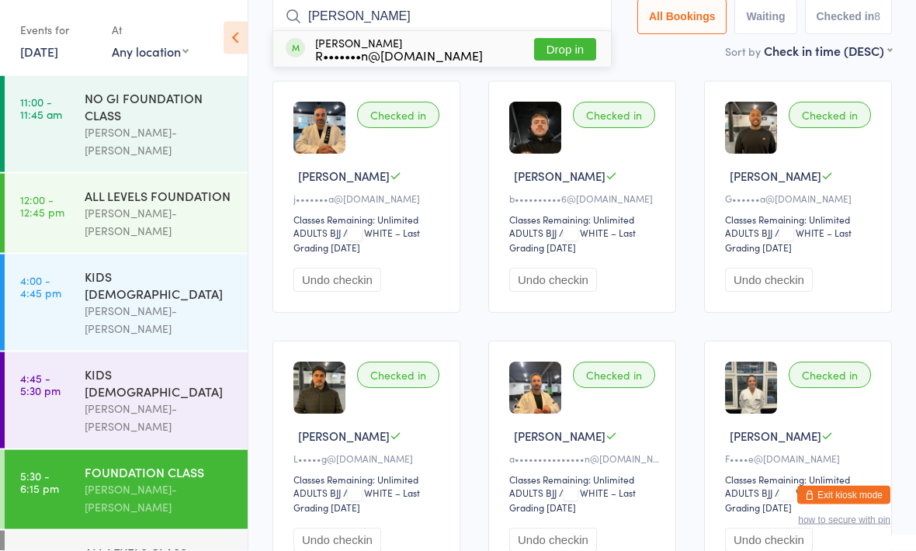
type input "[PERSON_NAME]"
click at [561, 56] on button "Drop in" at bounding box center [565, 50] width 62 height 23
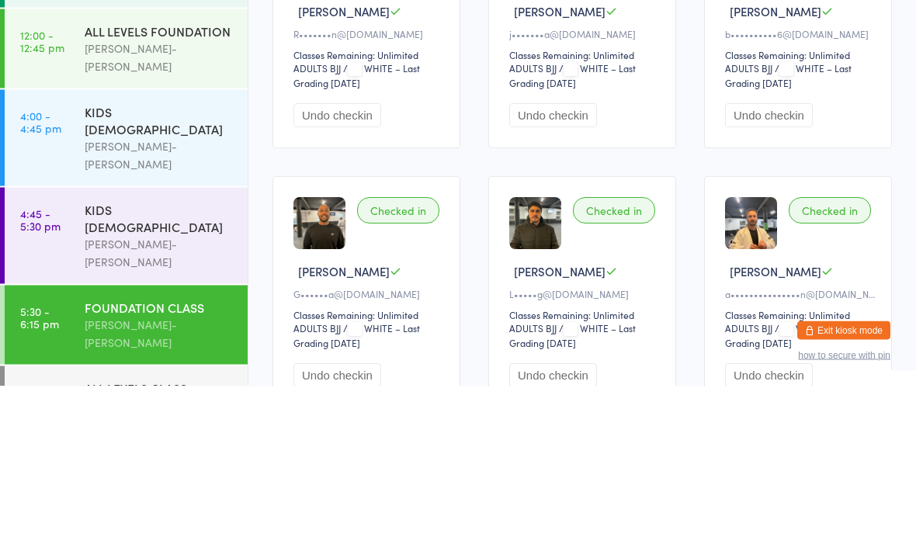
scroll to position [0, 0]
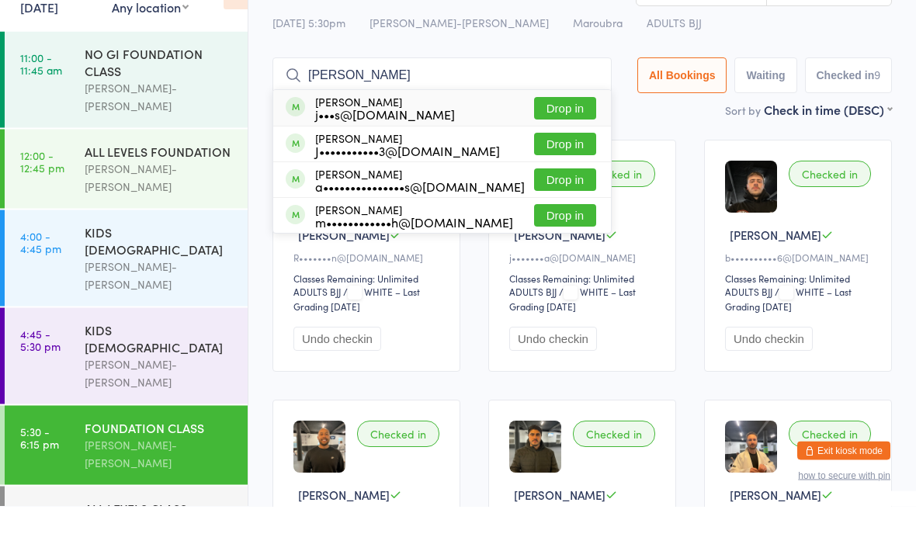
type input "[PERSON_NAME]"
click at [543, 249] on button "Drop in" at bounding box center [565, 260] width 62 height 23
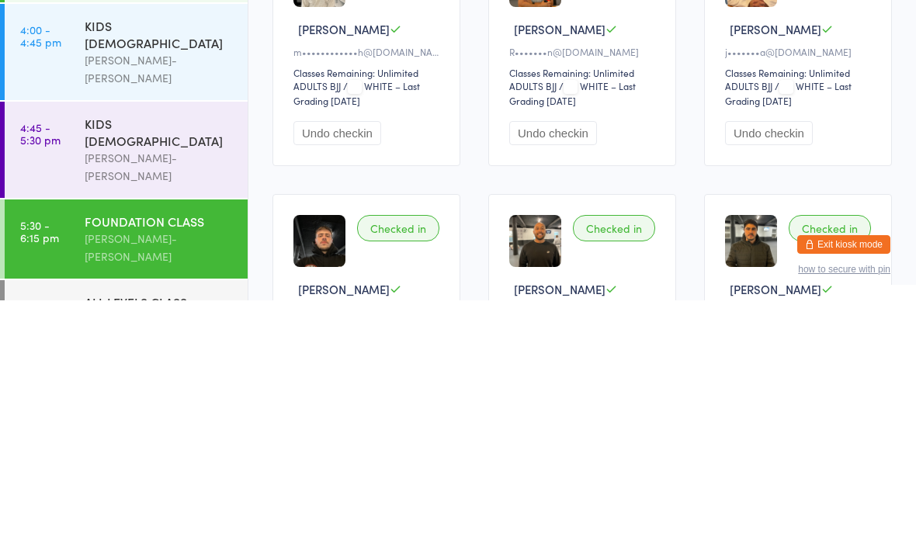
click at [195, 544] on div "ALL LEVELS CLASS" at bounding box center [160, 552] width 150 height 17
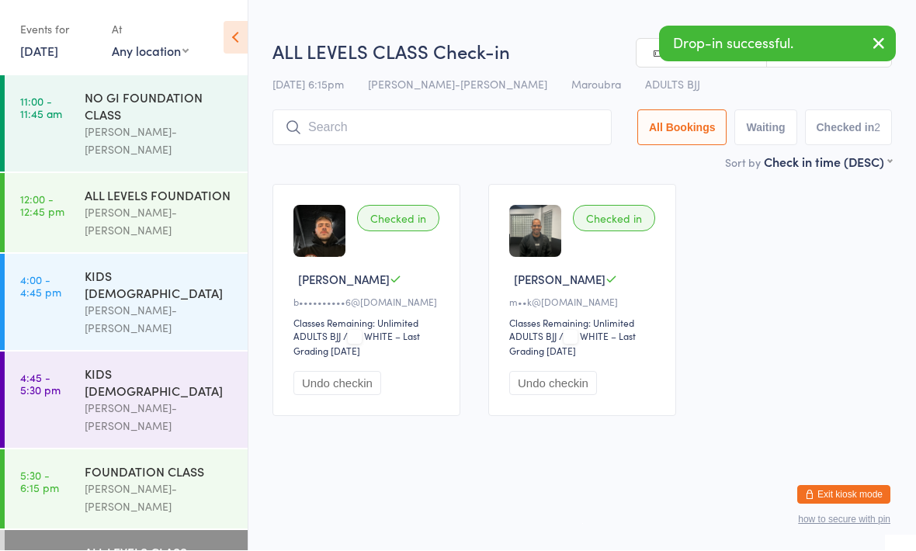
click at [501, 145] on input "search" at bounding box center [442, 128] width 339 height 36
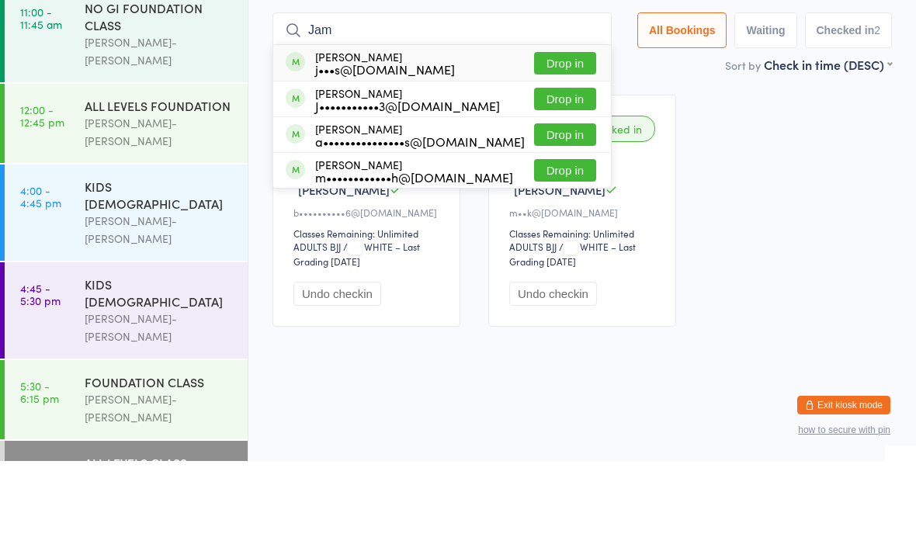
type input "Jam"
click at [562, 249] on button "Drop in" at bounding box center [565, 260] width 62 height 23
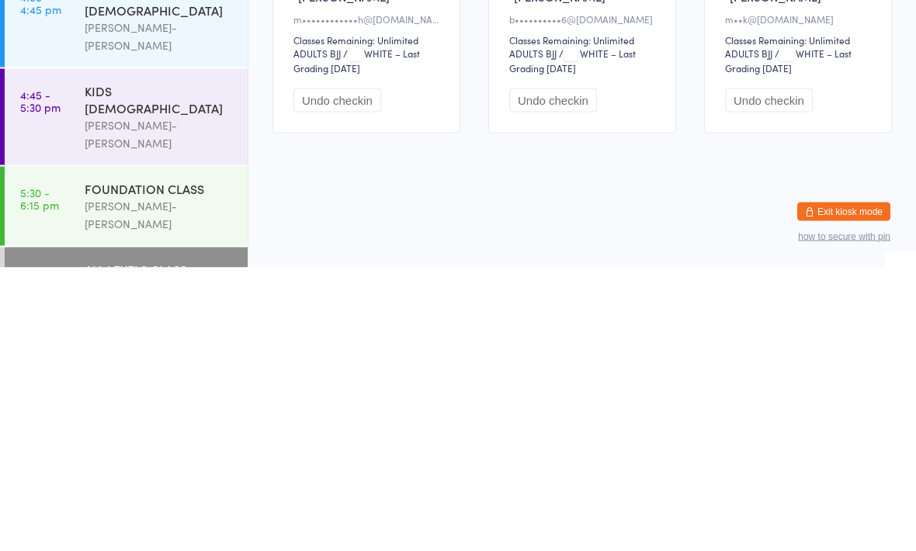
click at [71, 450] on link "5:30 - 6:15 pm FOUNDATION CLASS [PERSON_NAME]-[PERSON_NAME]" at bounding box center [126, 489] width 243 height 79
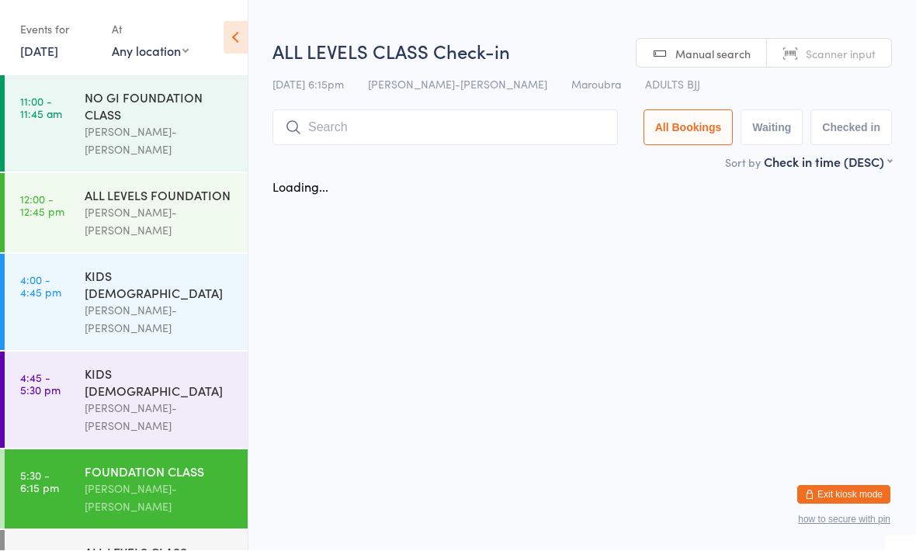
scroll to position [1, 0]
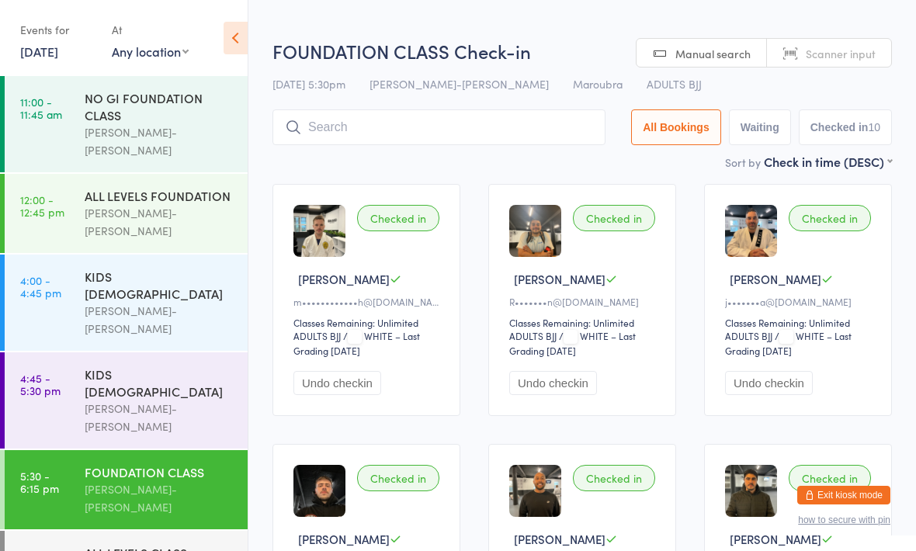
click at [316, 153] on div "FOUNDATION CLASS Check-in [DATE] 5:30pm [PERSON_NAME]-Jitsu Maroubra Maroubra A…" at bounding box center [583, 95] width 620 height 115
click at [321, 137] on input "search" at bounding box center [439, 127] width 333 height 36
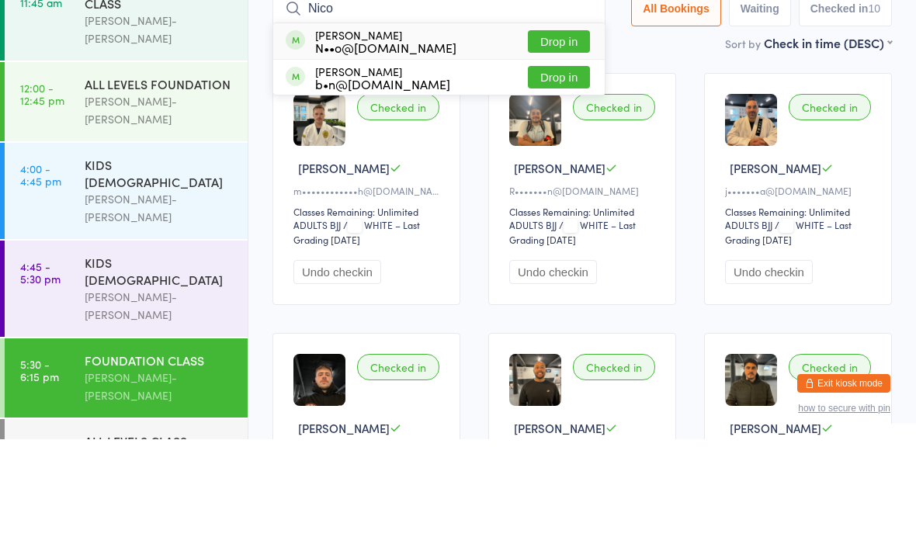
type input "Nico"
click at [536, 142] on button "Drop in" at bounding box center [559, 153] width 62 height 23
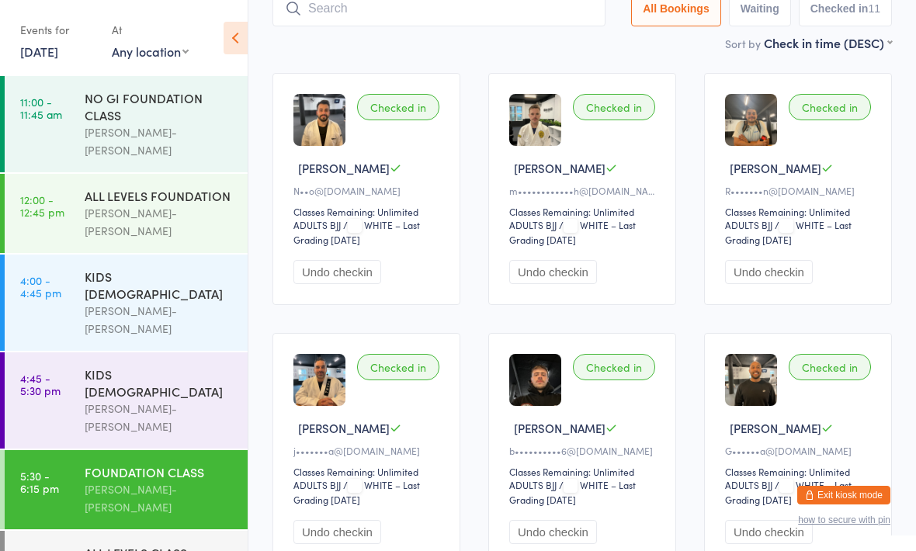
click at [397, 18] on input "search" at bounding box center [439, 9] width 333 height 36
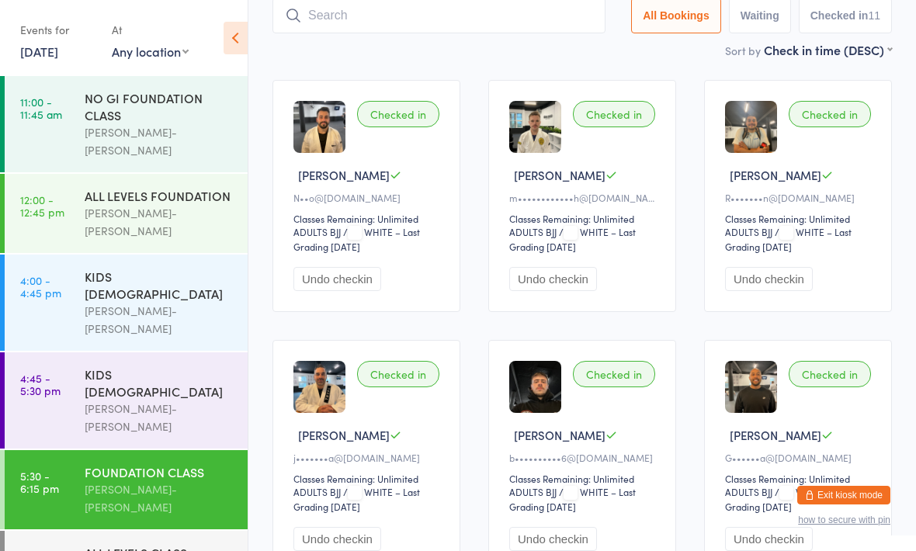
scroll to position [104, 0]
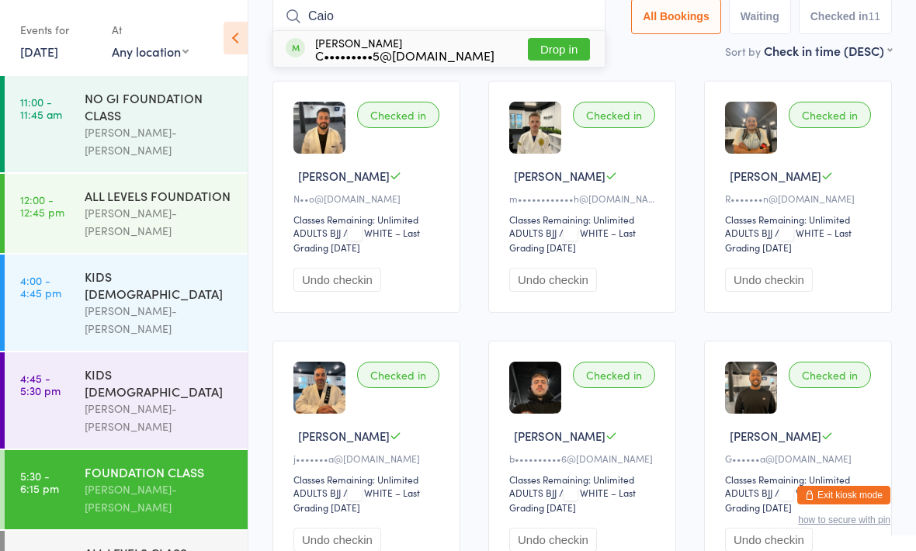
type input "Caio"
click at [562, 50] on button "Drop in" at bounding box center [559, 49] width 62 height 23
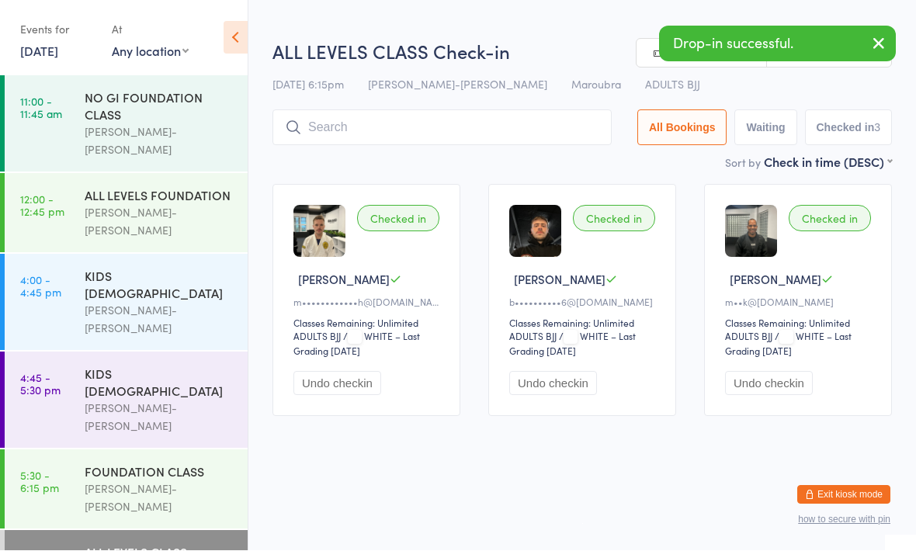
click at [409, 127] on input "search" at bounding box center [442, 128] width 339 height 36
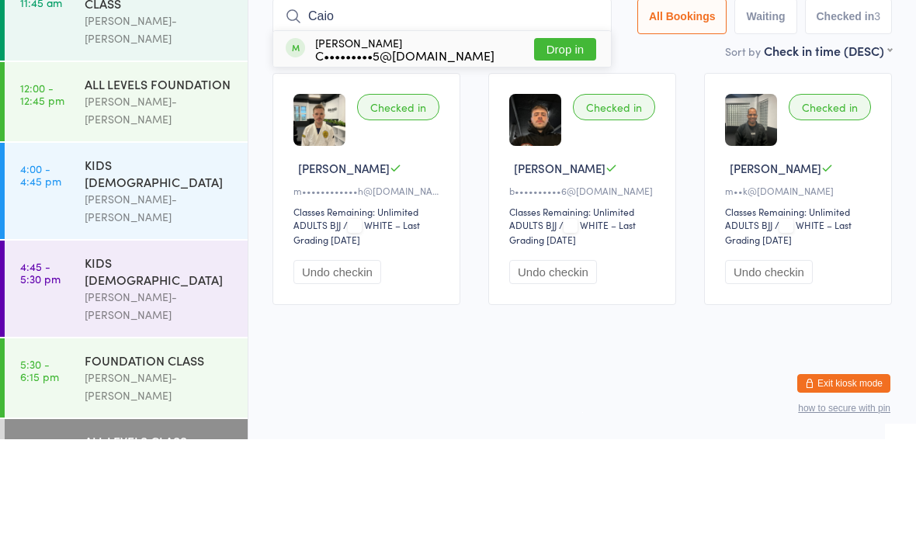
type input "Caio"
click at [558, 150] on button "Drop in" at bounding box center [565, 161] width 62 height 23
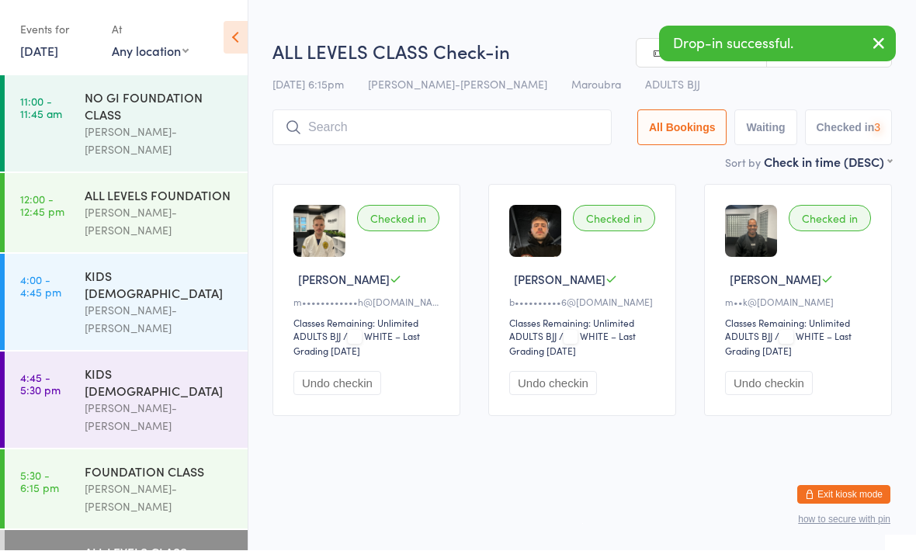
scroll to position [1, 0]
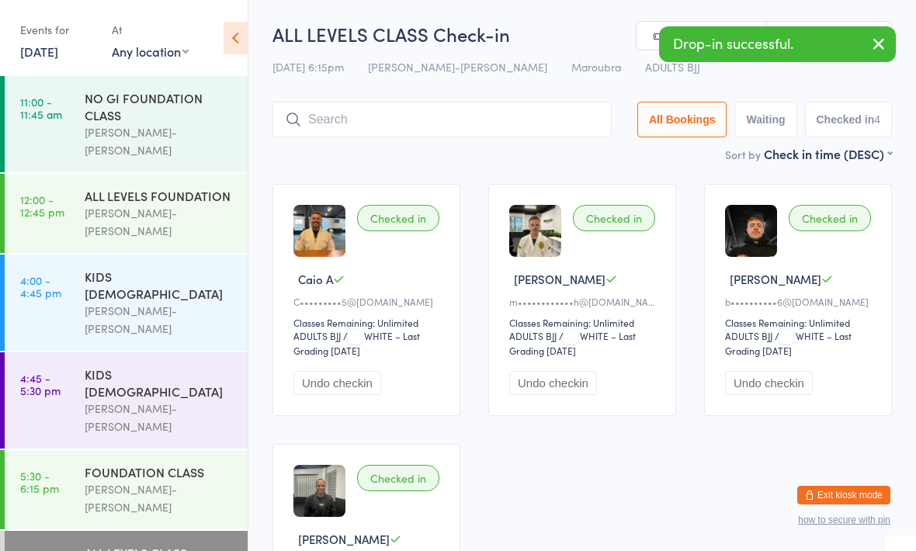
click at [182, 481] on div "[PERSON_NAME]-[PERSON_NAME]" at bounding box center [160, 499] width 150 height 36
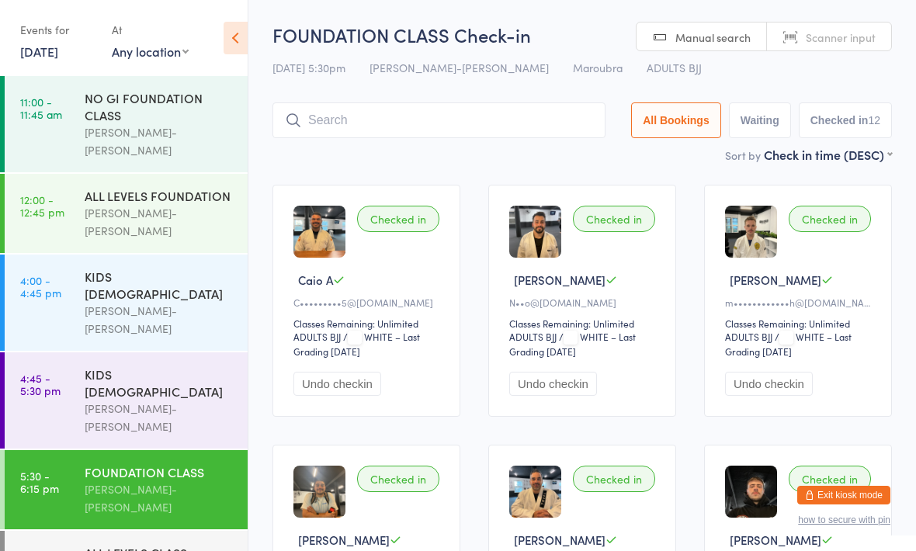
click at [499, 116] on input "search" at bounding box center [439, 120] width 333 height 36
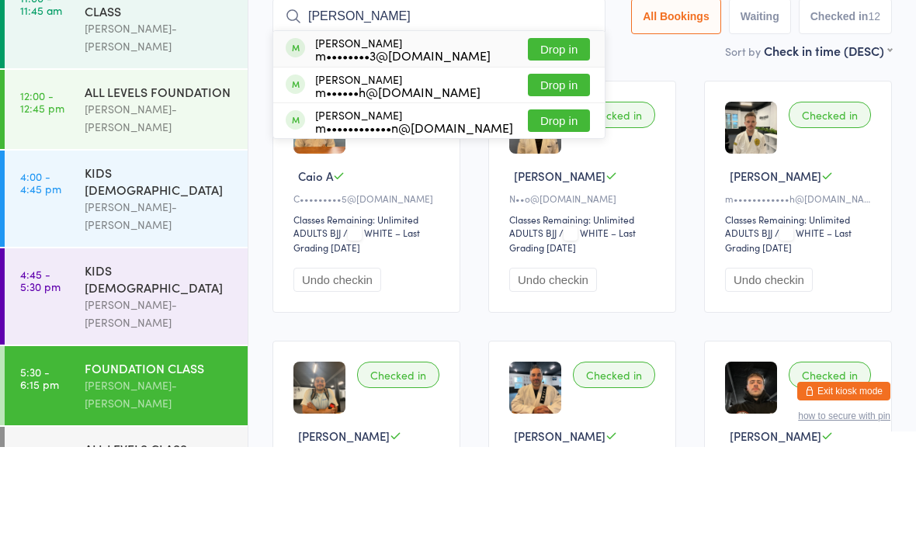
type input "[PERSON_NAME]"
click at [551, 142] on button "Drop in" at bounding box center [559, 153] width 62 height 23
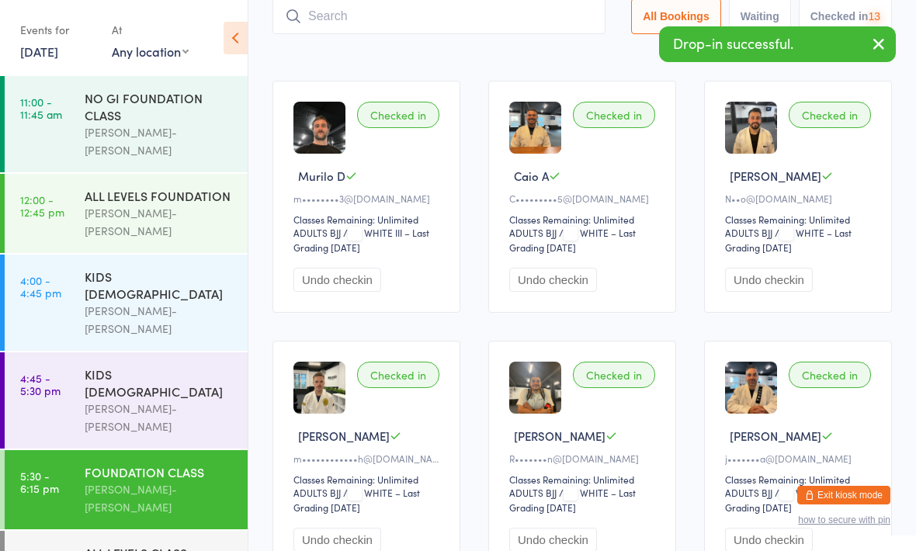
click at [176, 544] on div "ALL LEVELS CLASS" at bounding box center [160, 552] width 150 height 17
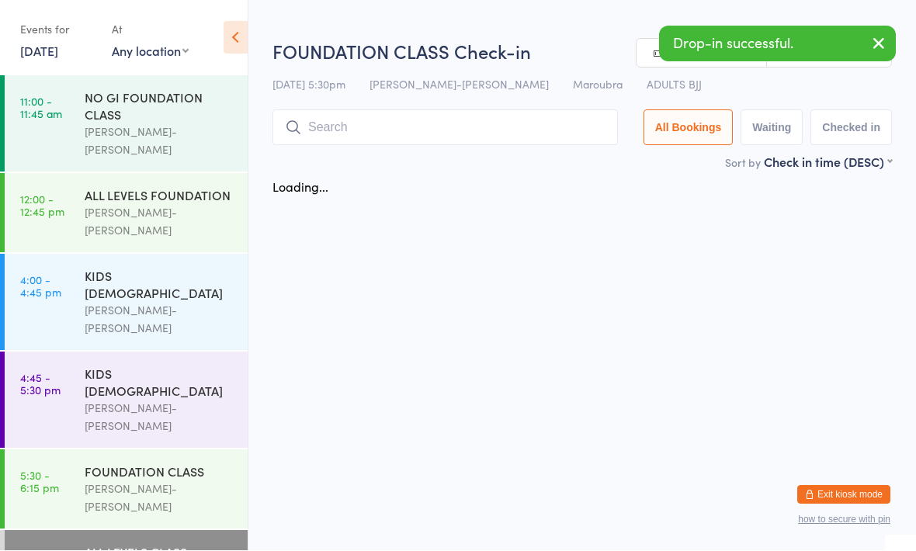
scroll to position [1, 0]
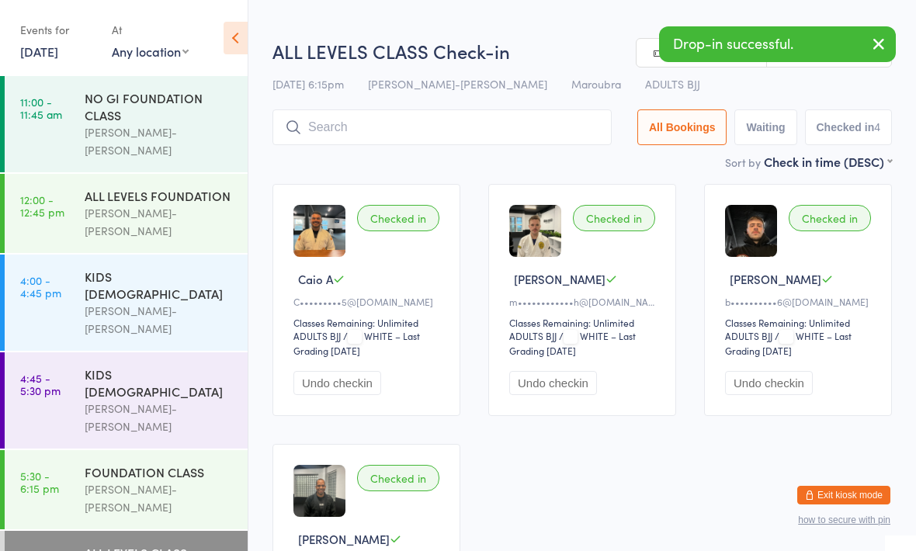
click at [466, 121] on input "search" at bounding box center [442, 127] width 339 height 36
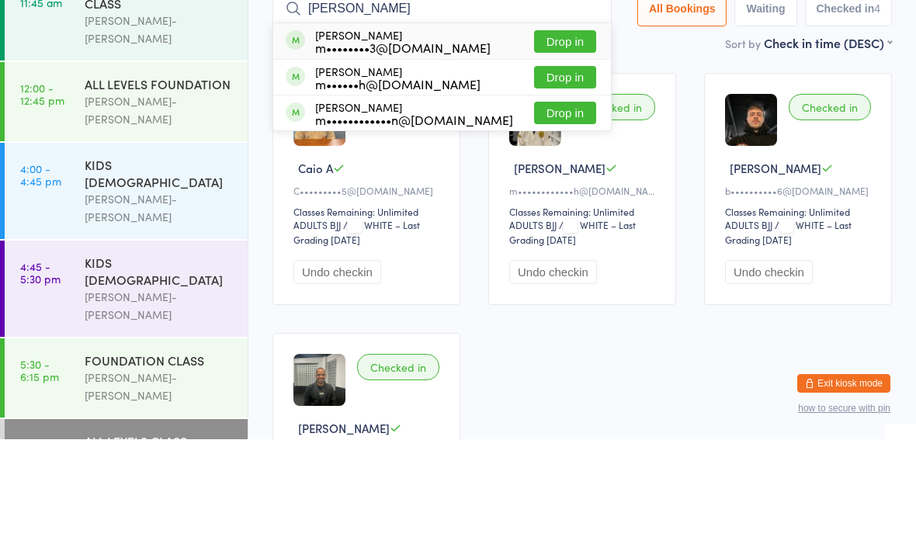
type input "[PERSON_NAME]"
click at [564, 142] on button "Drop in" at bounding box center [565, 153] width 62 height 23
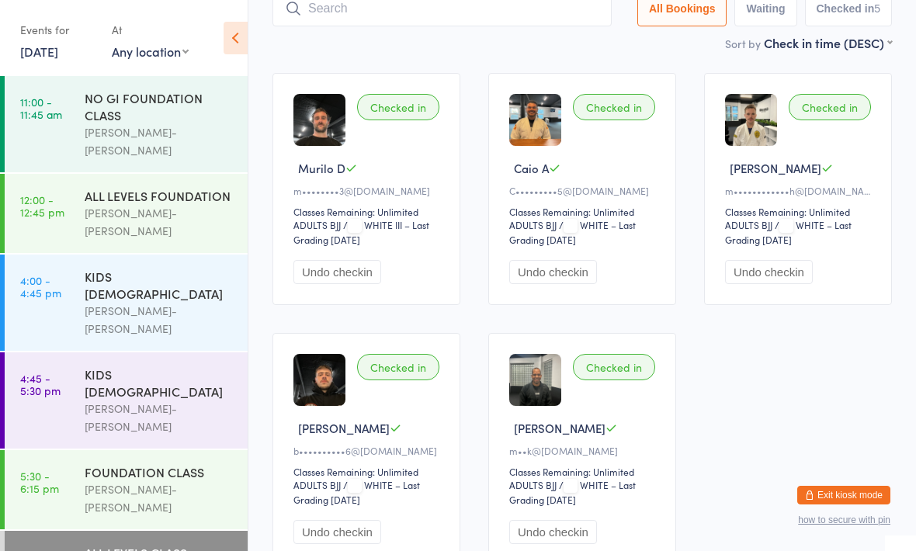
click at [172, 464] on div "FOUNDATION CLASS" at bounding box center [160, 472] width 150 height 17
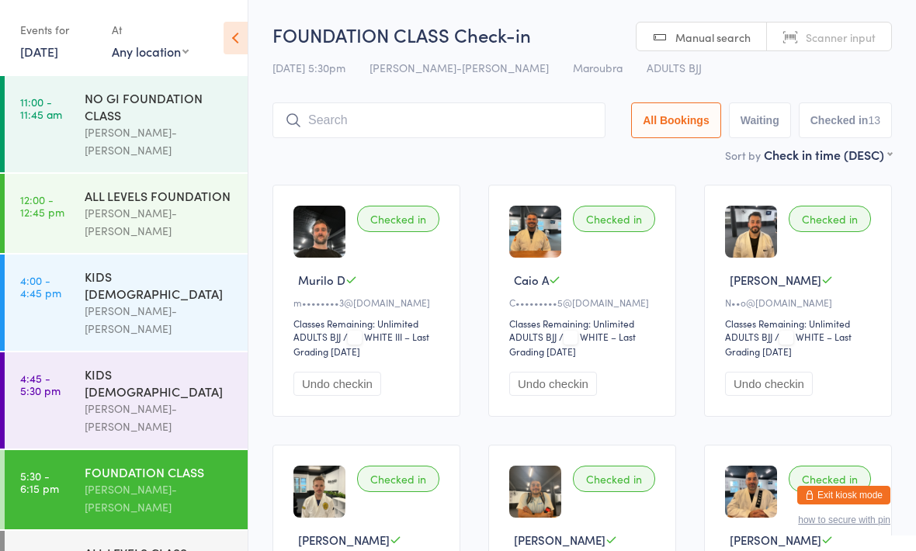
click at [398, 125] on input "search" at bounding box center [439, 120] width 333 height 36
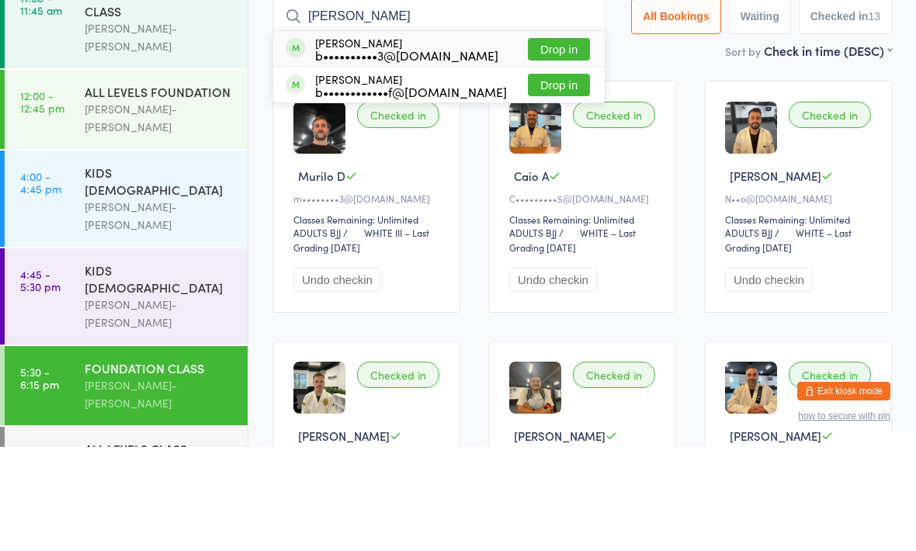
type input "[PERSON_NAME]"
click at [548, 142] on button "Drop in" at bounding box center [559, 153] width 62 height 23
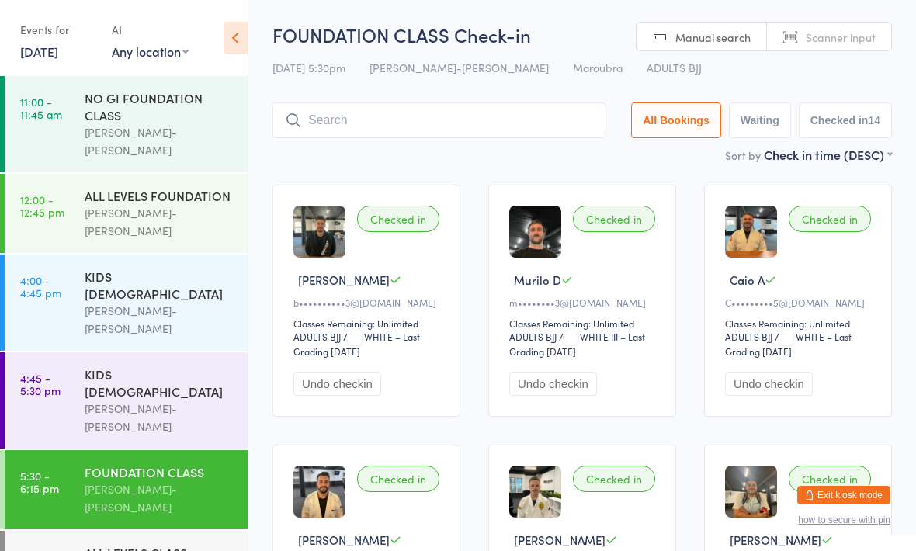
click at [481, 106] on input "search" at bounding box center [439, 120] width 333 height 36
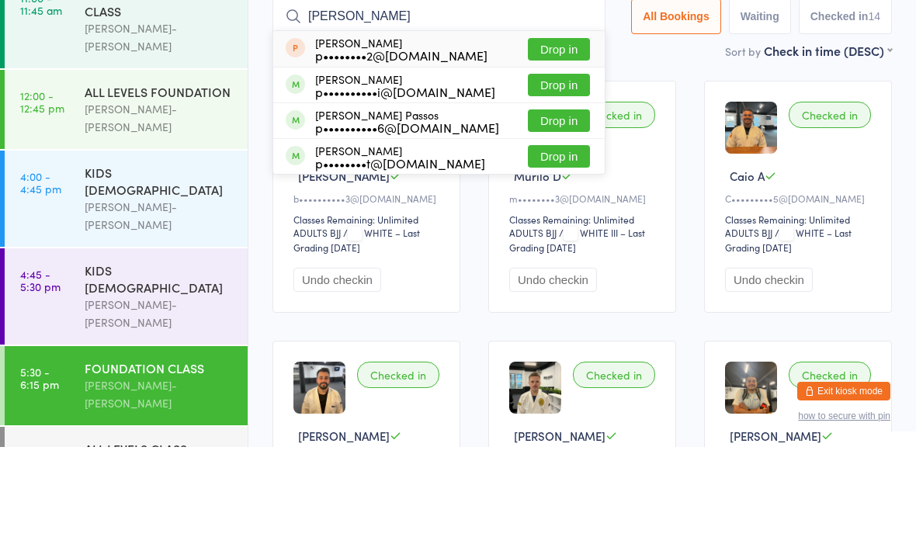
type input "[PERSON_NAME]"
click at [460, 213] on div "[PERSON_NAME] Passos p••••••••••6@[DOMAIN_NAME]" at bounding box center [407, 225] width 184 height 25
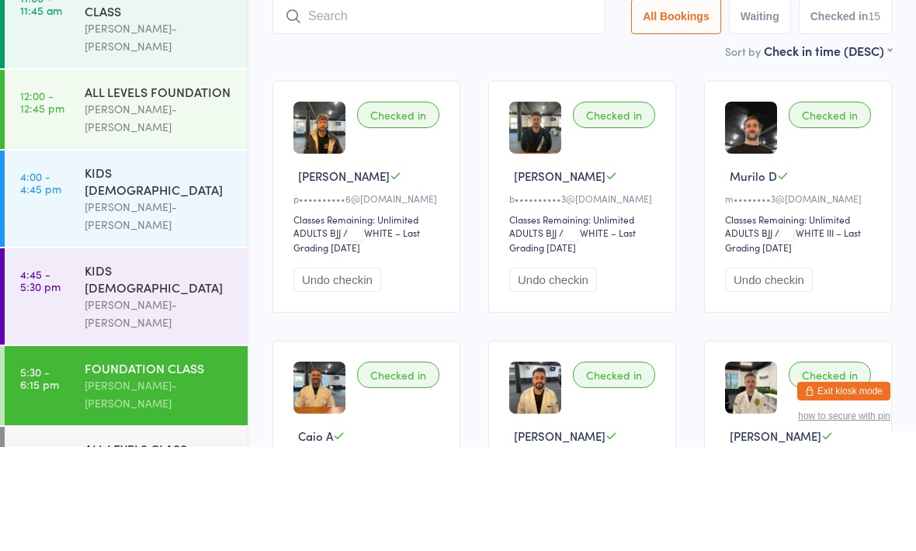
click at [637, 146] on div "Sort by Check in time (DESC) First name (ASC) First name (DESC) Last name (ASC)…" at bounding box center [583, 154] width 620 height 17
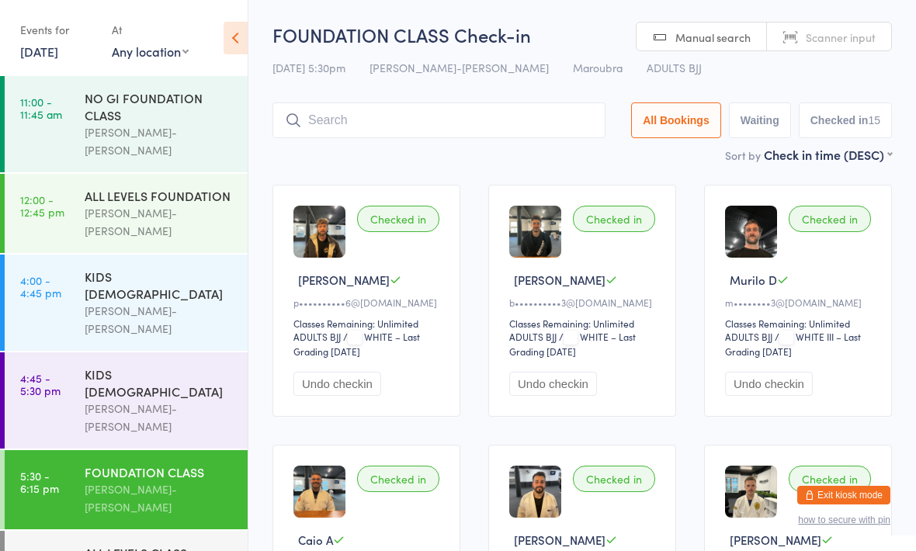
click at [147, 544] on div "ALL LEVELS CLASS" at bounding box center [160, 552] width 150 height 17
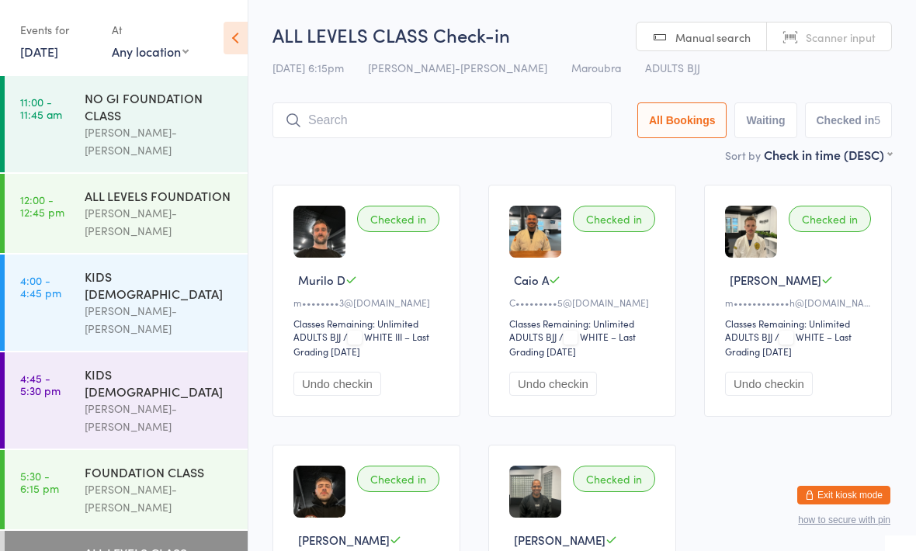
click at [369, 123] on input "search" at bounding box center [442, 120] width 339 height 36
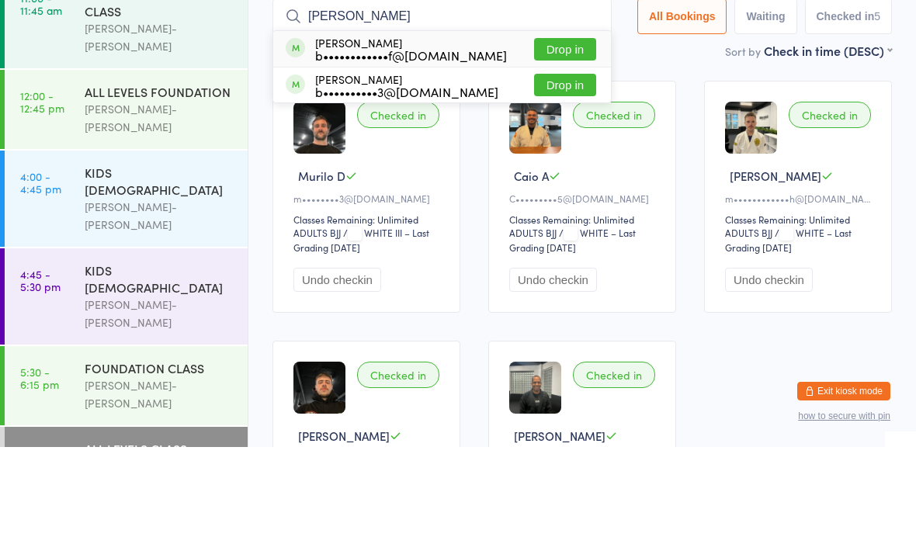
type input "[PERSON_NAME]"
click at [446, 153] on div "b••••••••••••f@[DOMAIN_NAME]" at bounding box center [411, 159] width 192 height 12
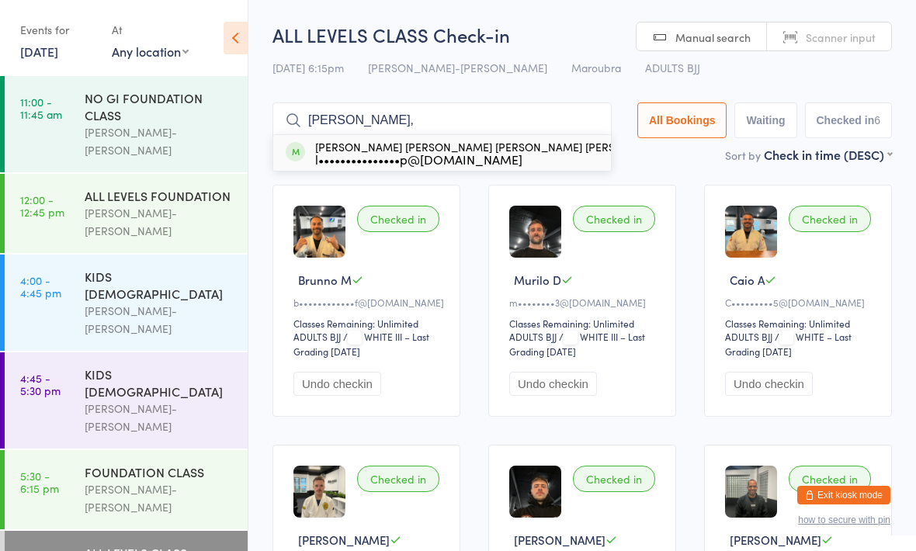
type input "[PERSON_NAME],"
click at [505, 161] on div "l•••••••••••••••p@[DOMAIN_NAME]" at bounding box center [493, 159] width 357 height 12
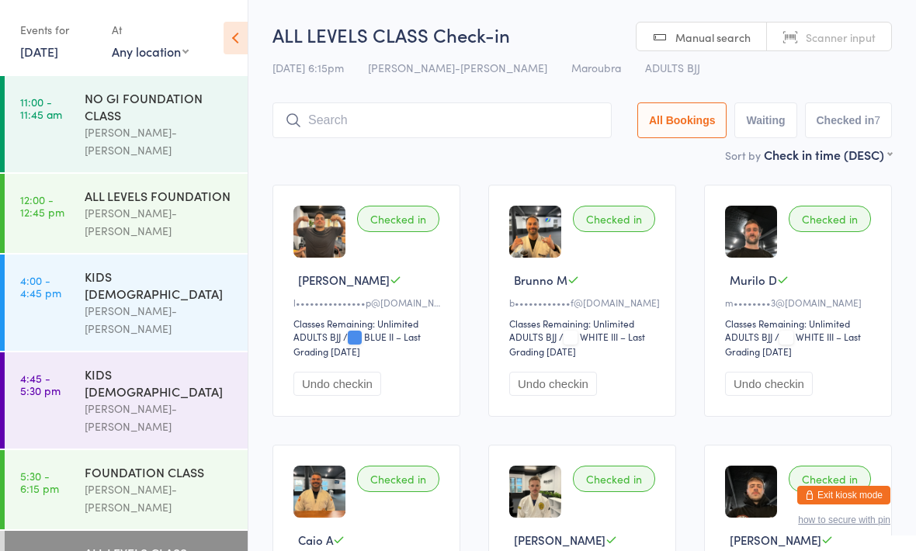
click at [444, 126] on input "search" at bounding box center [442, 120] width 339 height 36
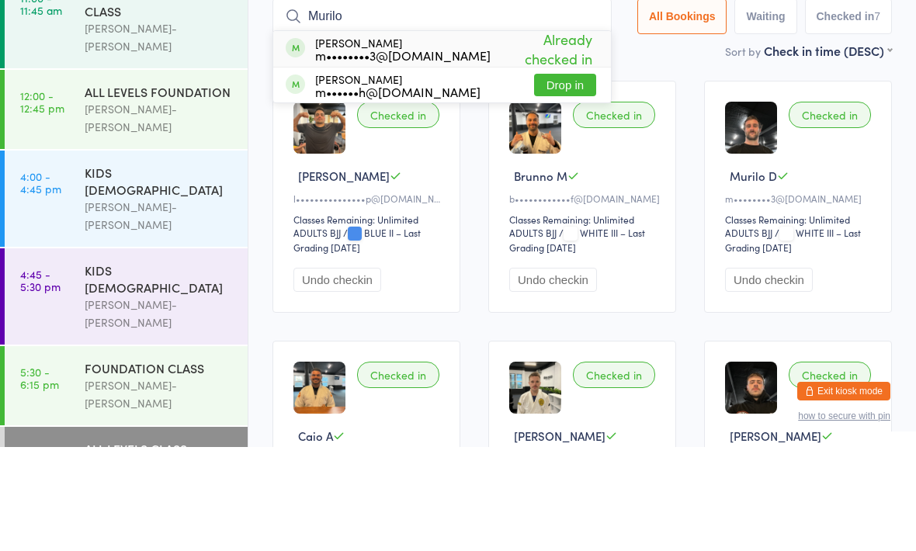
type input "Murilo"
click at [551, 178] on button "Drop in" at bounding box center [565, 189] width 62 height 23
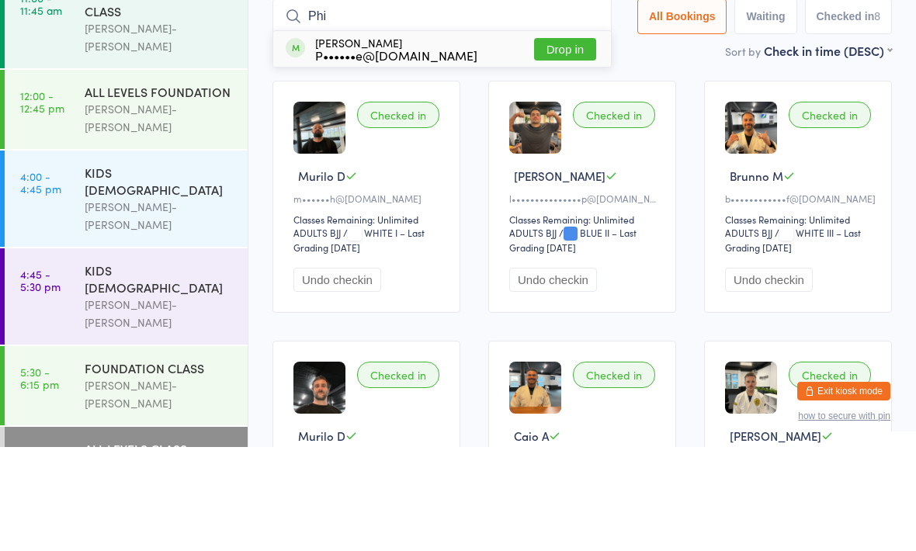
type input "Phi"
click at [535, 142] on button "Drop in" at bounding box center [565, 153] width 62 height 23
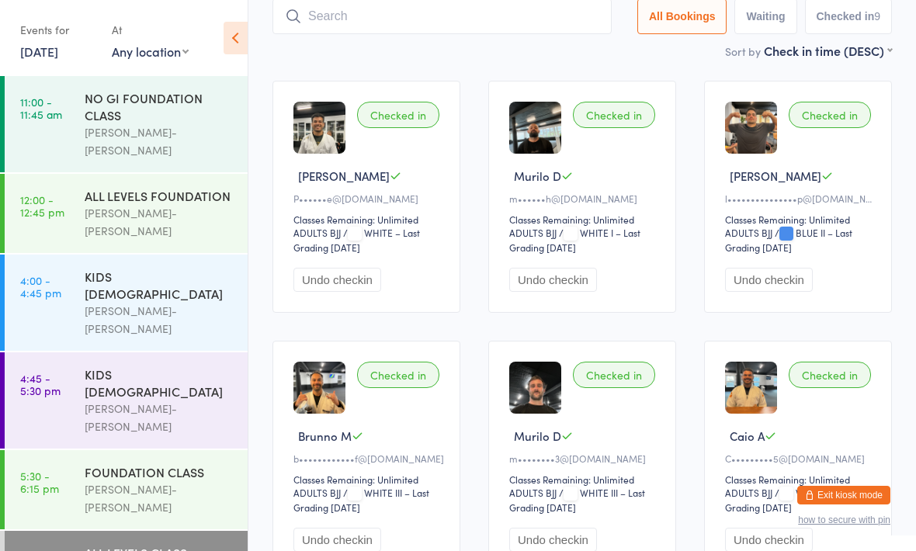
click at [394, 24] on input "search" at bounding box center [442, 16] width 339 height 36
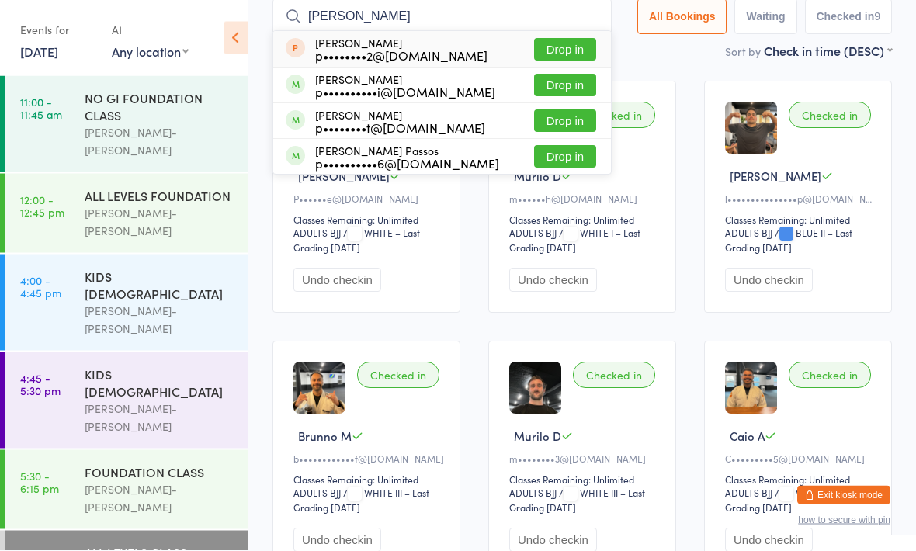
type input "[PERSON_NAME]"
click at [552, 114] on button "Drop in" at bounding box center [565, 121] width 62 height 23
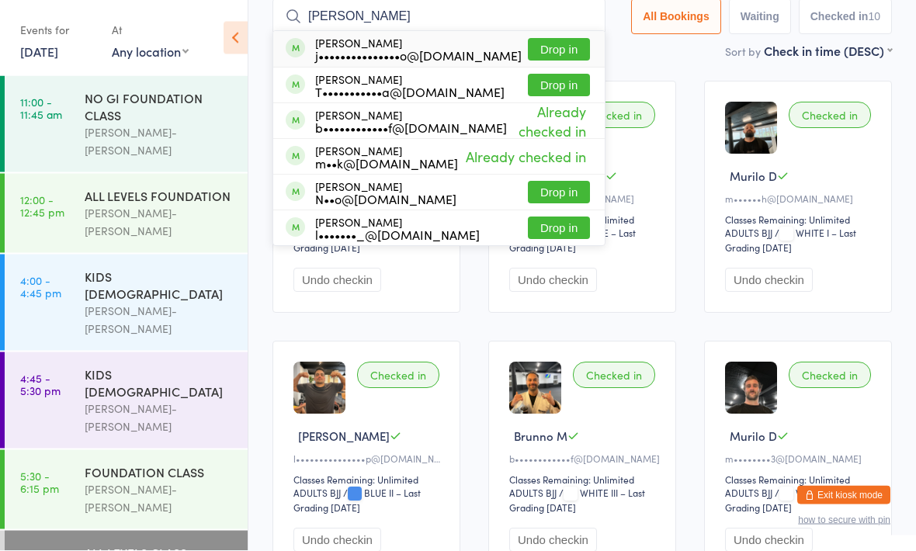
type input "[PERSON_NAME]"
click at [432, 37] on div "[PERSON_NAME] j•••••••••••••••o@[DOMAIN_NAME] Drop in" at bounding box center [439, 50] width 332 height 36
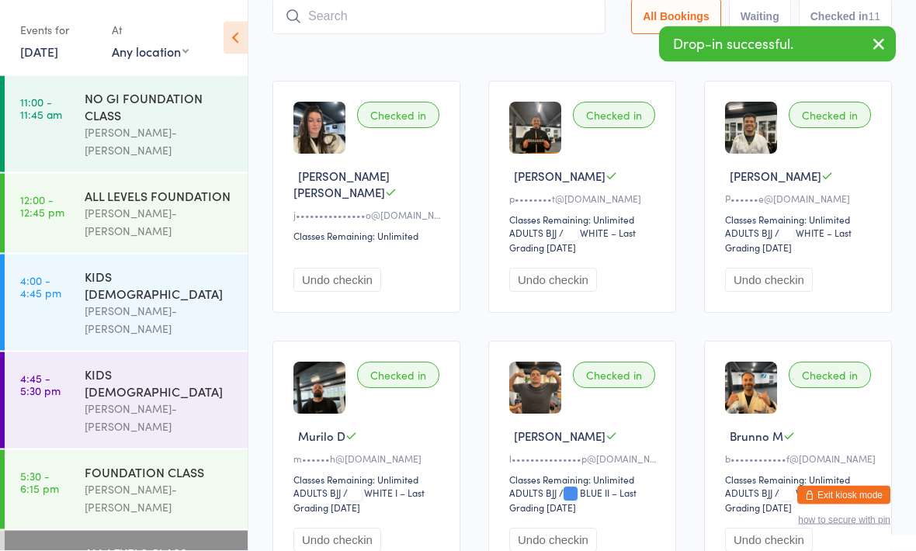
click at [531, 66] on main "ALL LEVELS CLASS Check-in [DATE] 6:15pm [PERSON_NAME]-Jitsu Maroubra Maroubra A…" at bounding box center [583, 513] width 620 height 1190
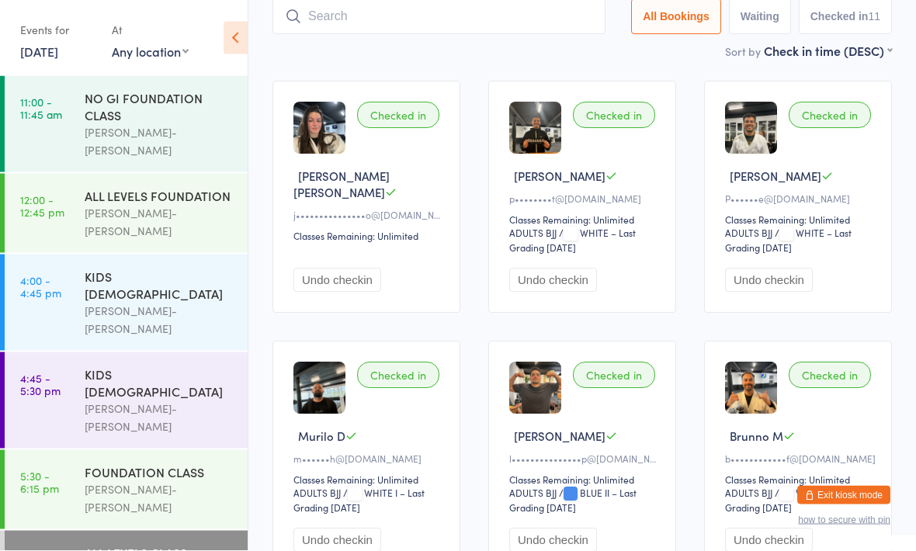
scroll to position [104, 0]
click at [450, 23] on input "search" at bounding box center [439, 16] width 333 height 36
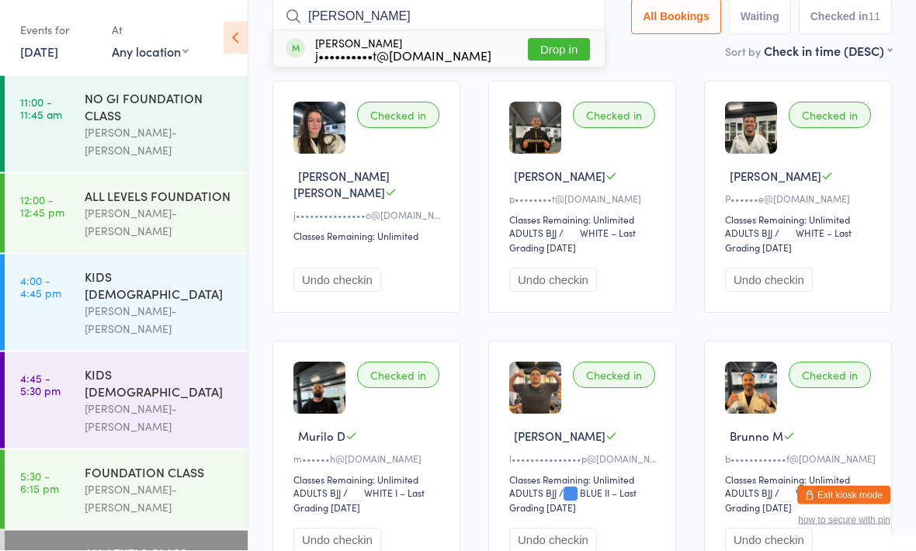
type input "[PERSON_NAME]"
click at [426, 50] on div "j••••••••••t@[DOMAIN_NAME]" at bounding box center [403, 56] width 176 height 12
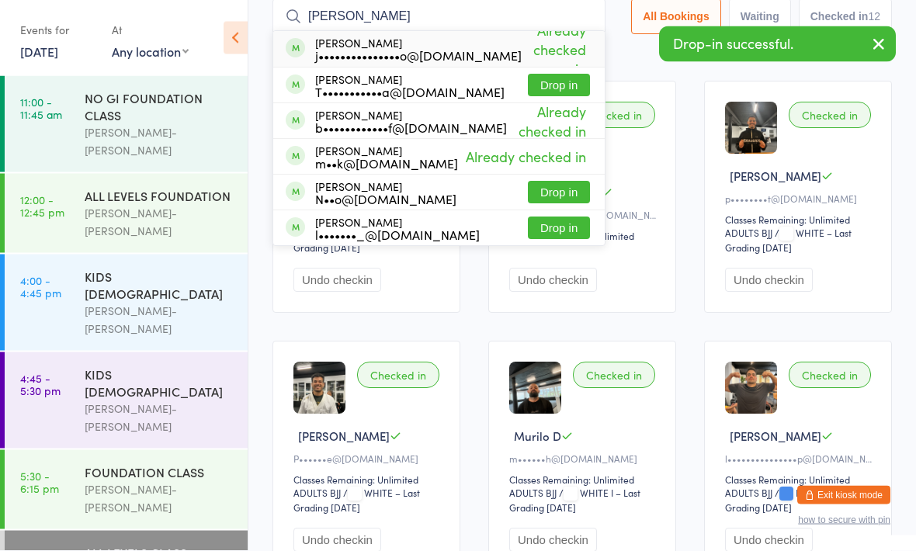
type input "[PERSON_NAME]"
click at [448, 94] on div "T•••••••••••a@[DOMAIN_NAME]" at bounding box center [409, 92] width 189 height 12
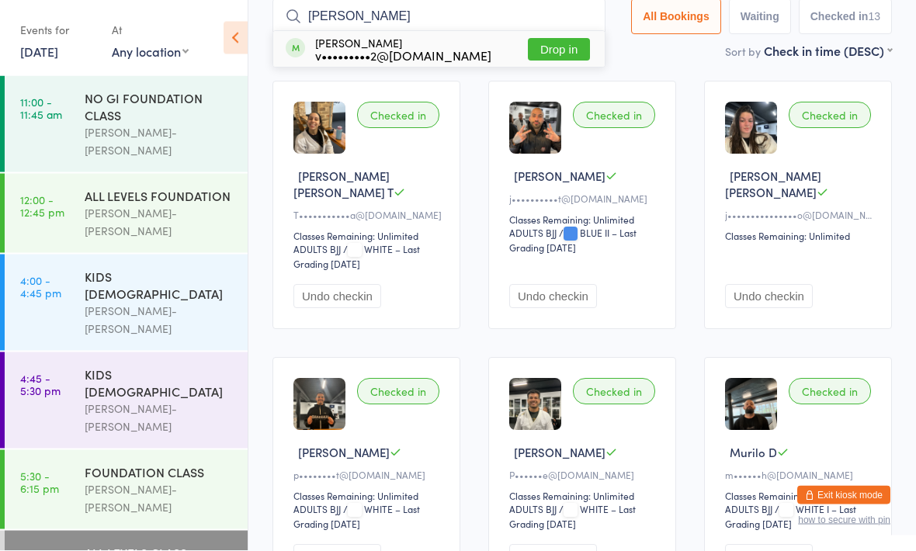
type input "[PERSON_NAME]"
click at [417, 52] on div "v•••••••••2@[DOMAIN_NAME]" at bounding box center [403, 56] width 176 height 12
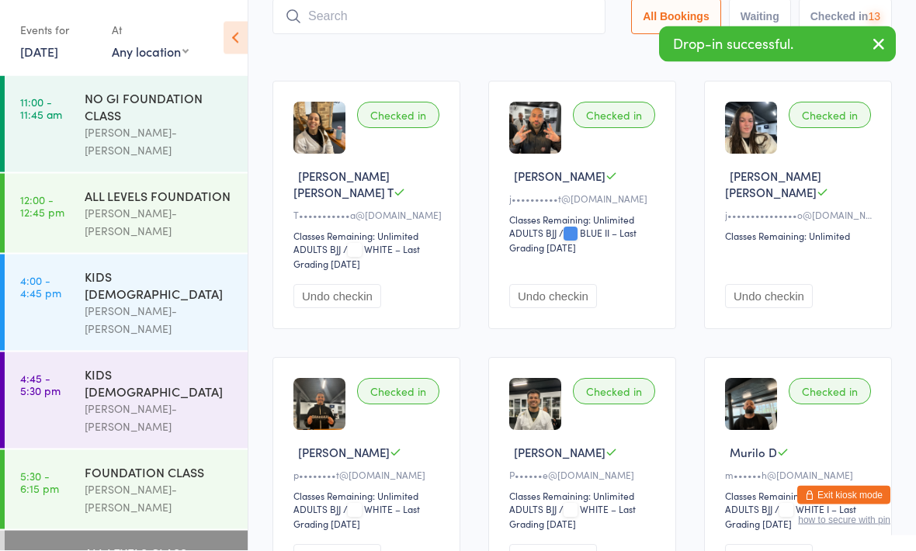
scroll to position [104, 0]
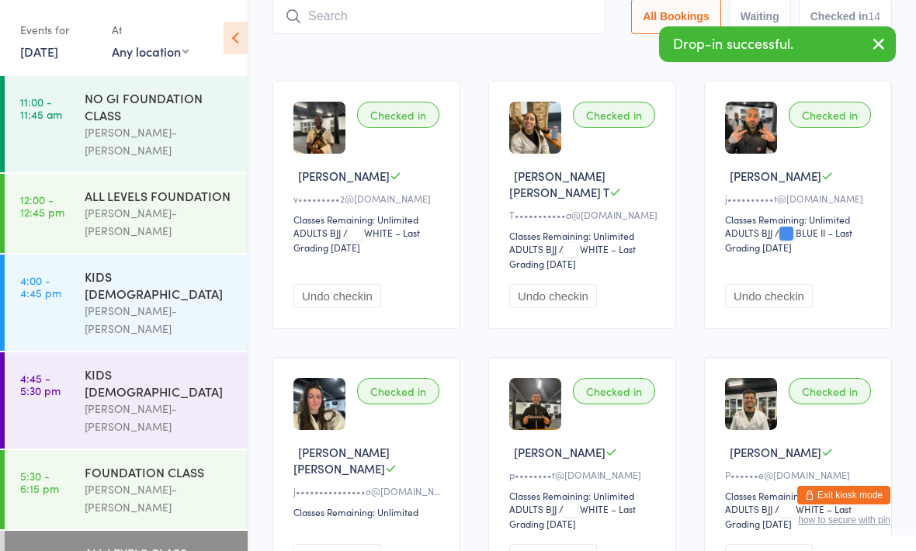
click at [406, 22] on input "search" at bounding box center [439, 16] width 333 height 36
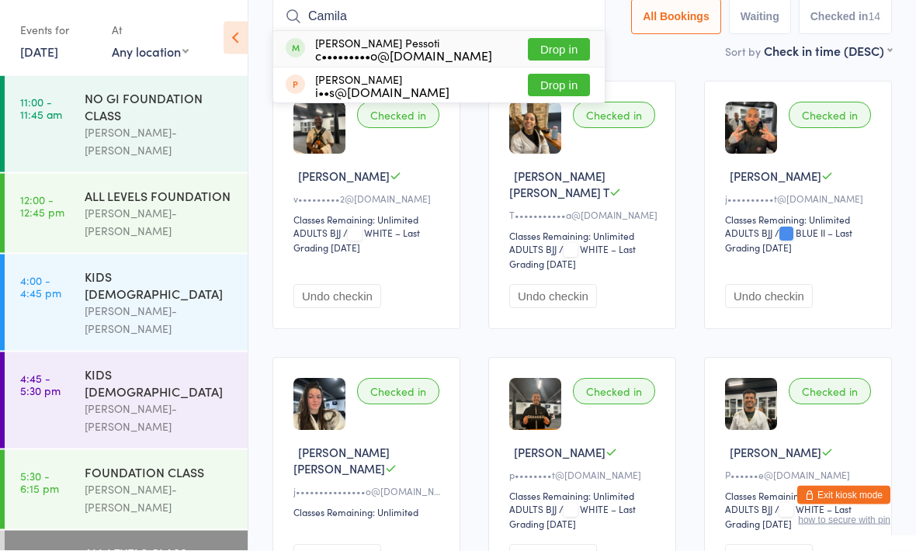
type input "Camila"
click at [443, 50] on div "c•••••••••o@[DOMAIN_NAME]" at bounding box center [403, 56] width 177 height 12
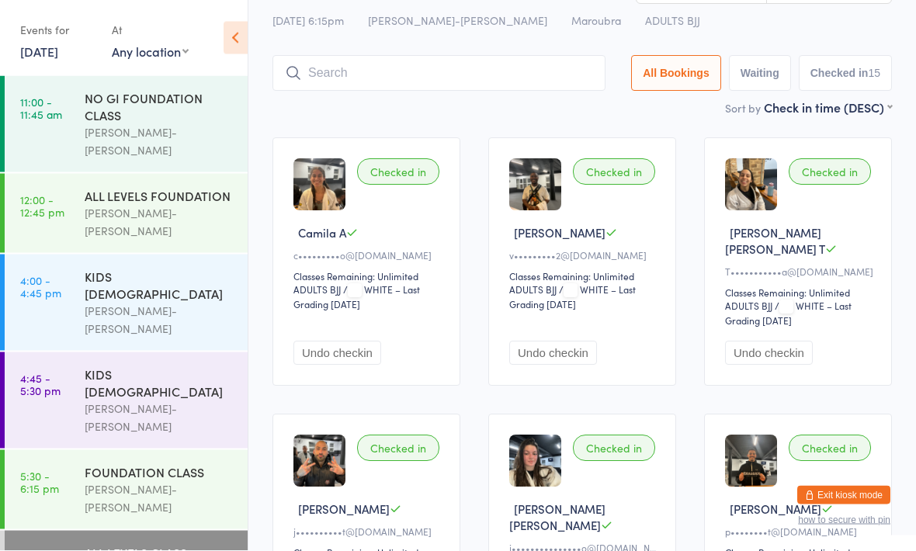
scroll to position [0, 0]
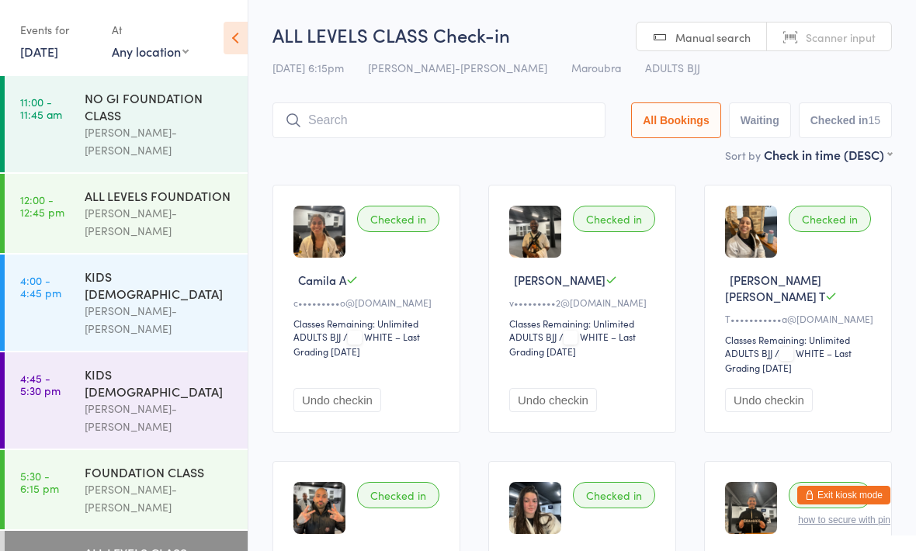
click at [511, 133] on input "search" at bounding box center [439, 120] width 333 height 36
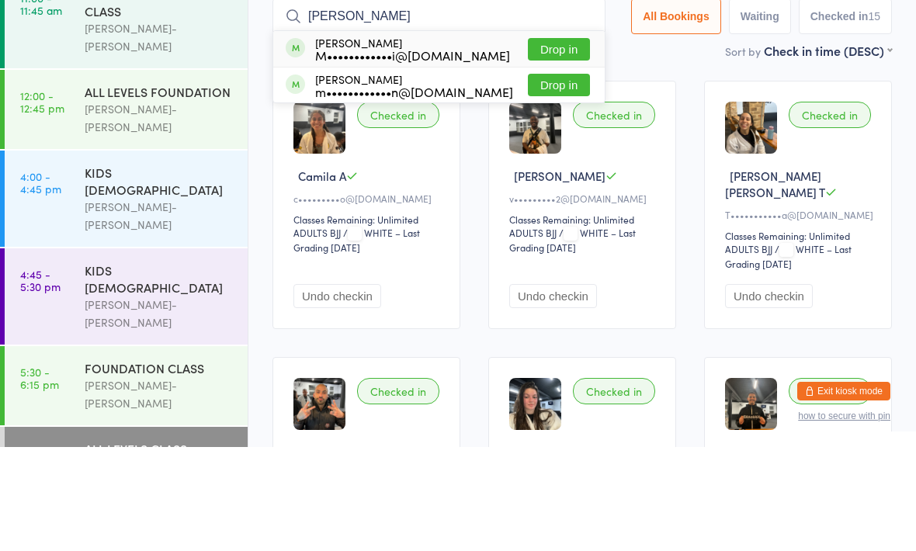
type input "[PERSON_NAME]"
click at [433, 153] on div "M••••••••••••i@[DOMAIN_NAME]" at bounding box center [412, 159] width 195 height 12
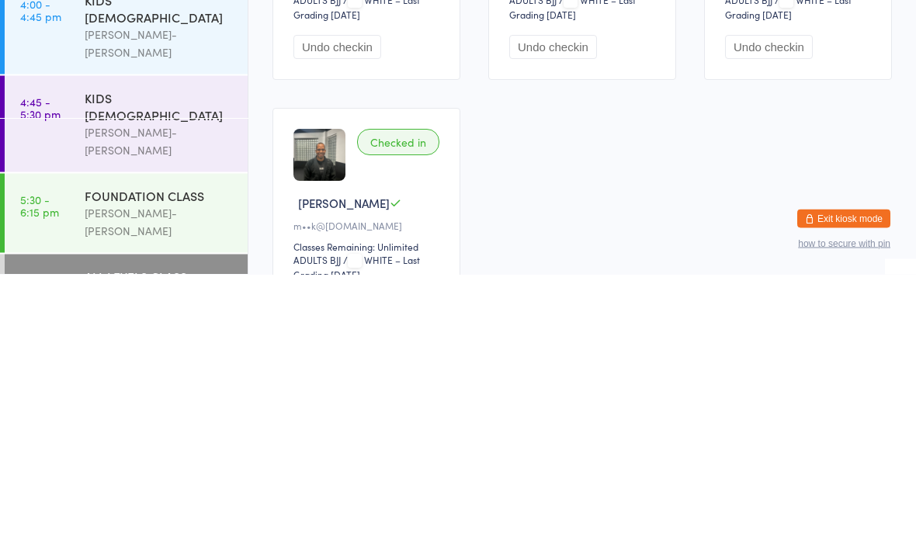
scroll to position [1134, 0]
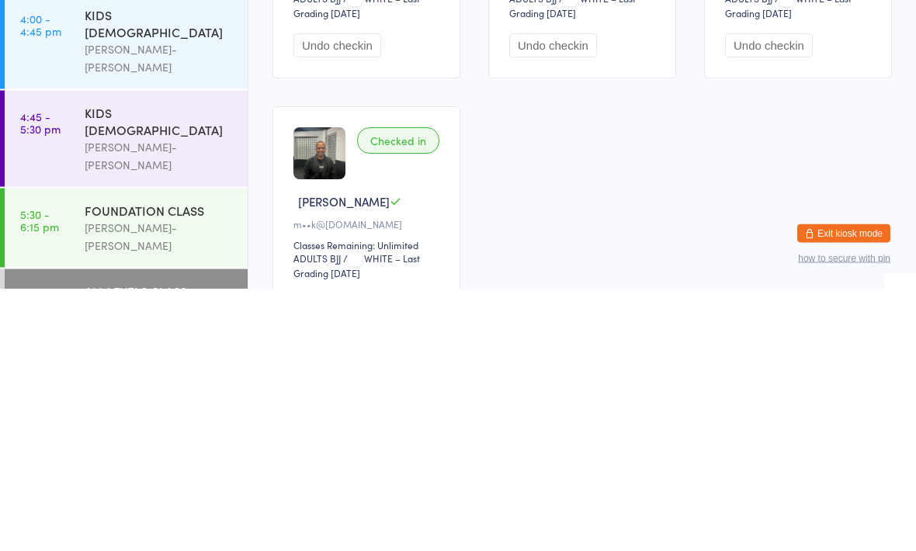
click at [168, 481] on div "[PERSON_NAME]-[PERSON_NAME]" at bounding box center [160, 499] width 150 height 36
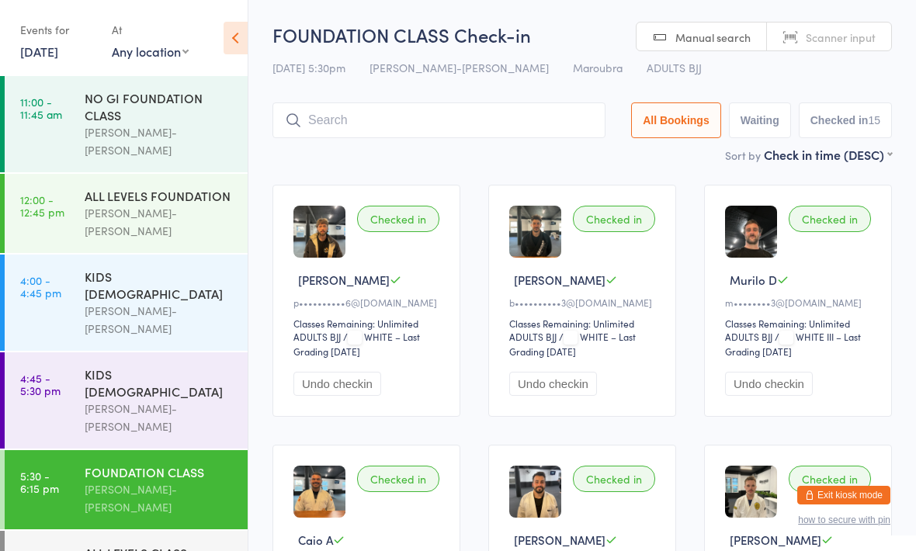
click at [404, 118] on input "search" at bounding box center [439, 120] width 333 height 36
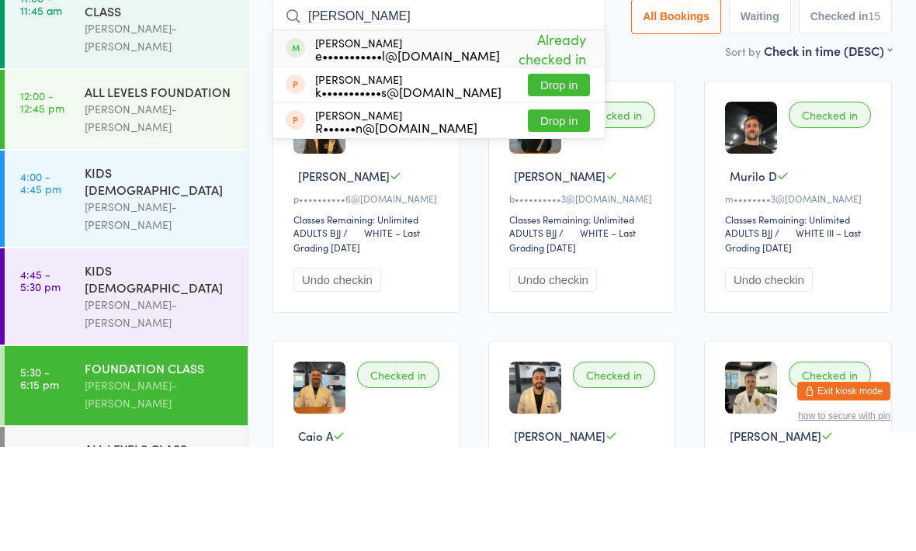
type input "[PERSON_NAME]"
click at [405, 153] on div "e•••••••••••l@[DOMAIN_NAME]" at bounding box center [407, 159] width 185 height 12
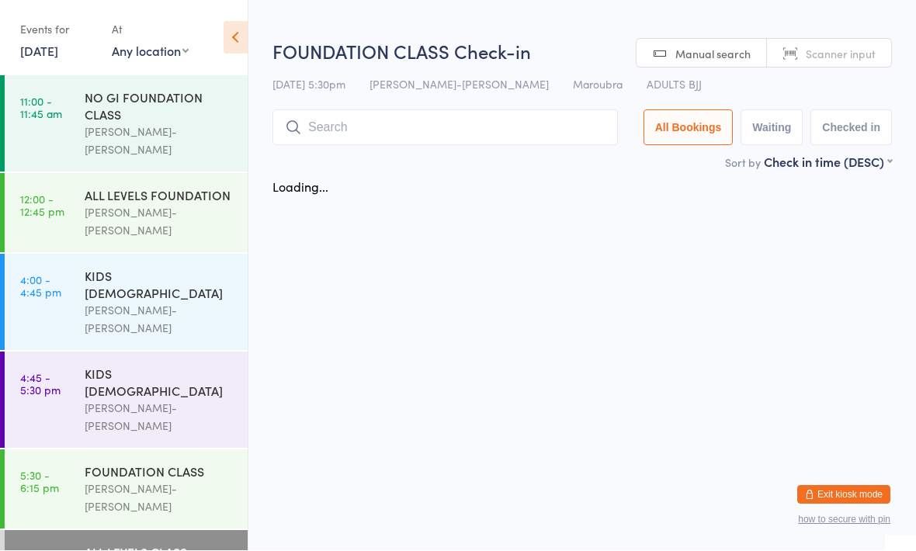
scroll to position [1, 0]
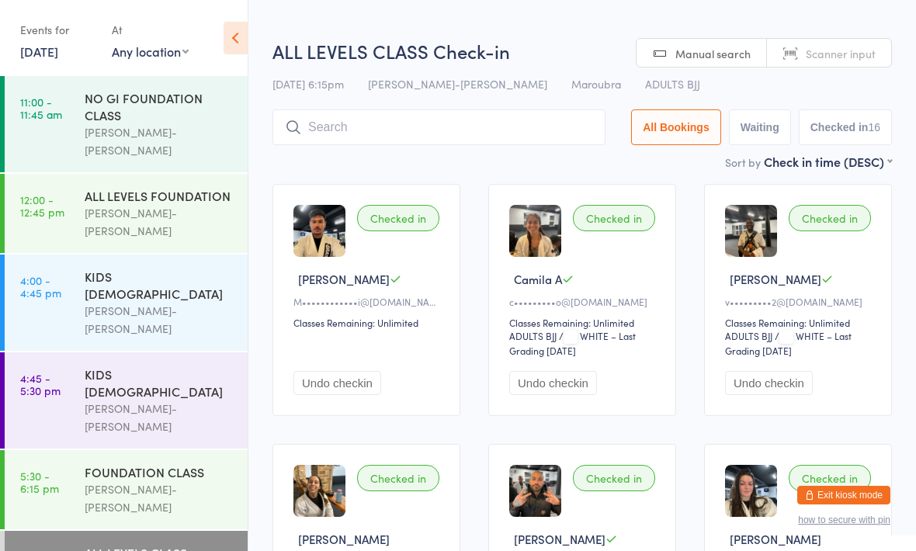
click at [485, 127] on input "search" at bounding box center [439, 127] width 333 height 36
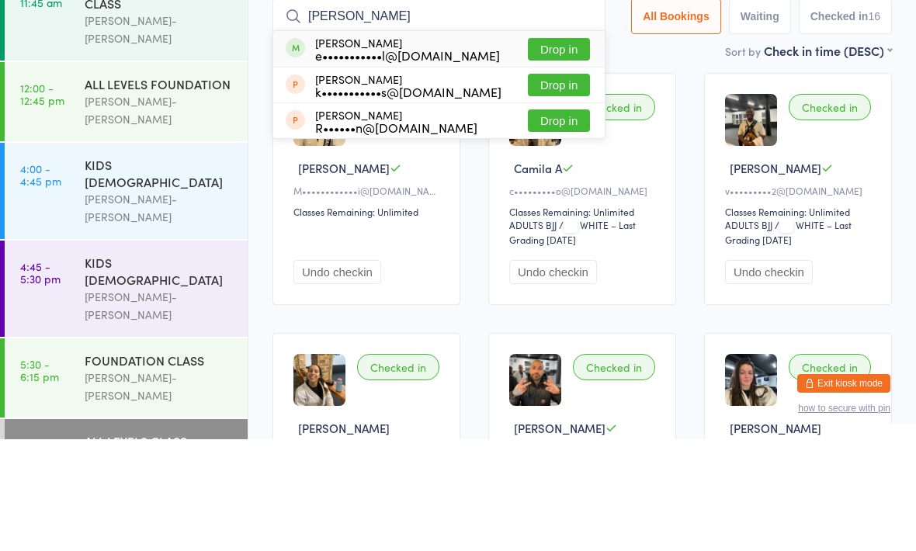
type input "[PERSON_NAME]"
click at [399, 148] on div "[PERSON_NAME] e•••••••••••l@[DOMAIN_NAME]" at bounding box center [407, 160] width 185 height 25
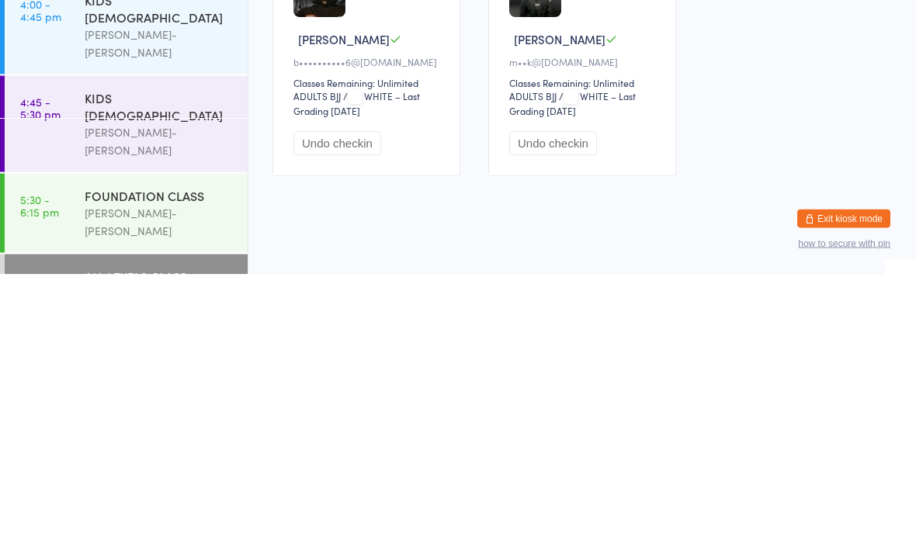
scroll to position [1283, 0]
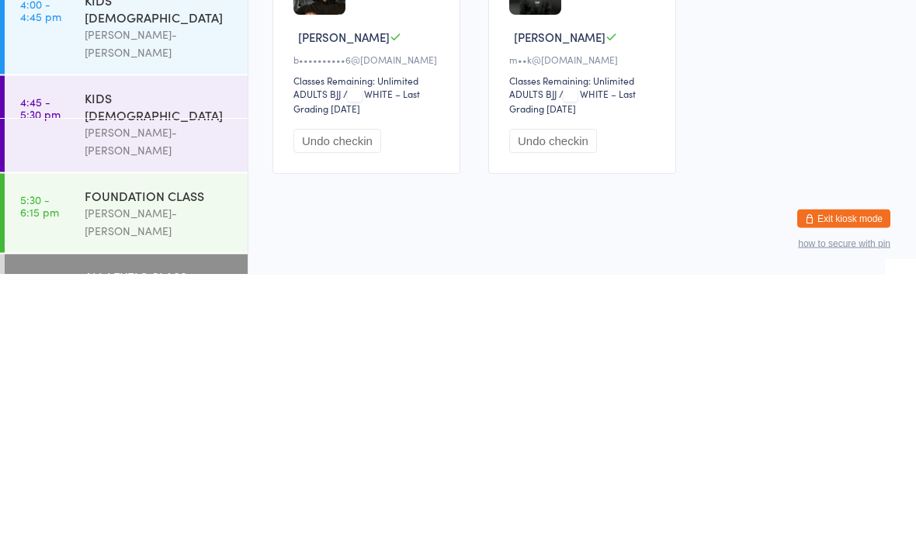
click at [557, 406] on button "Undo checkin" at bounding box center [553, 418] width 88 height 24
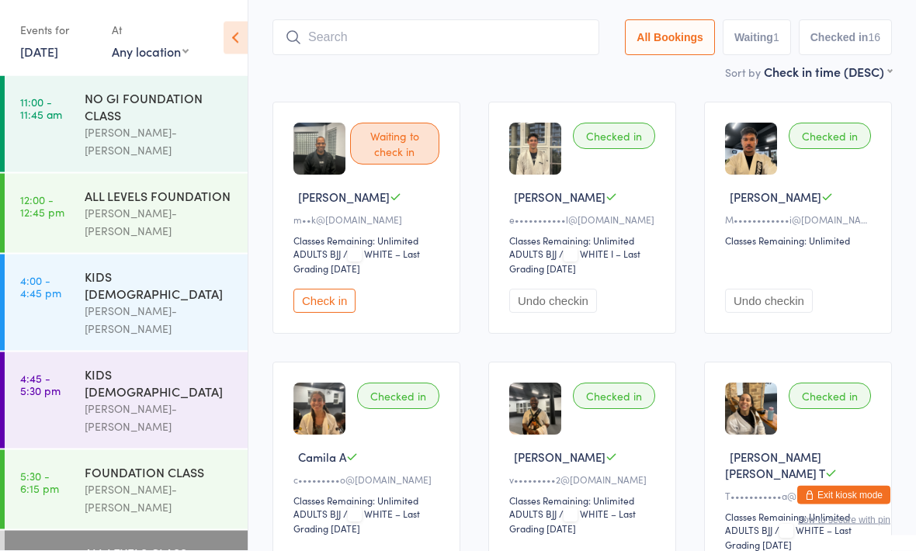
scroll to position [0, 0]
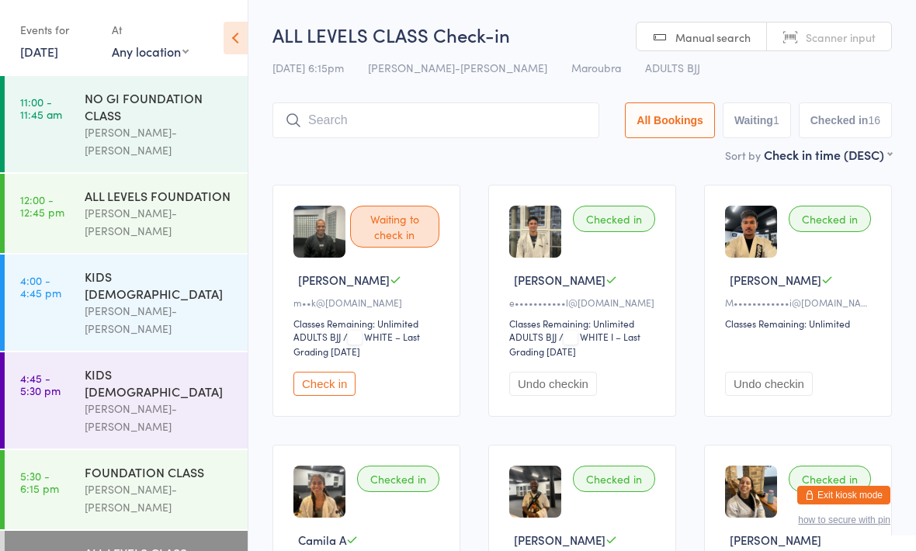
click at [492, 121] on input "search" at bounding box center [436, 120] width 327 height 36
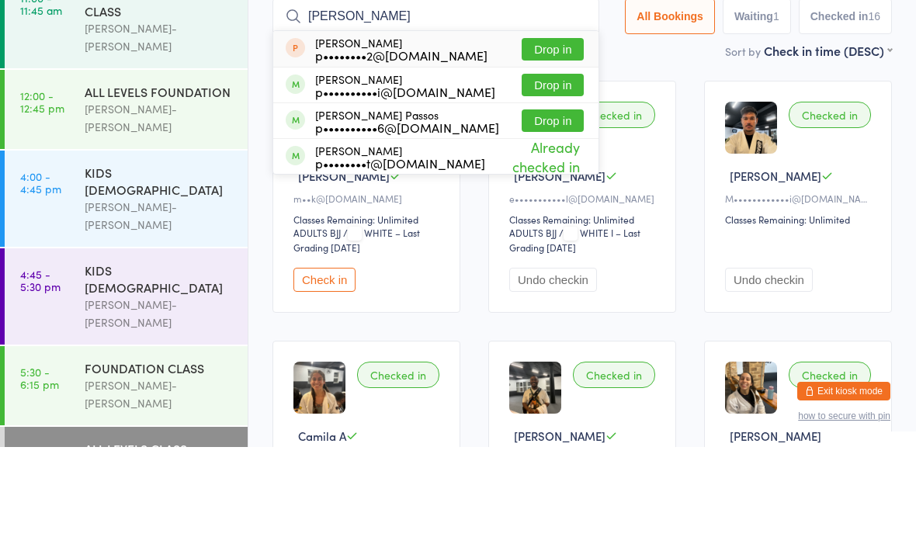
type input "[PERSON_NAME]"
click at [453, 225] on div "p••••••••••6@[DOMAIN_NAME]" at bounding box center [407, 231] width 184 height 12
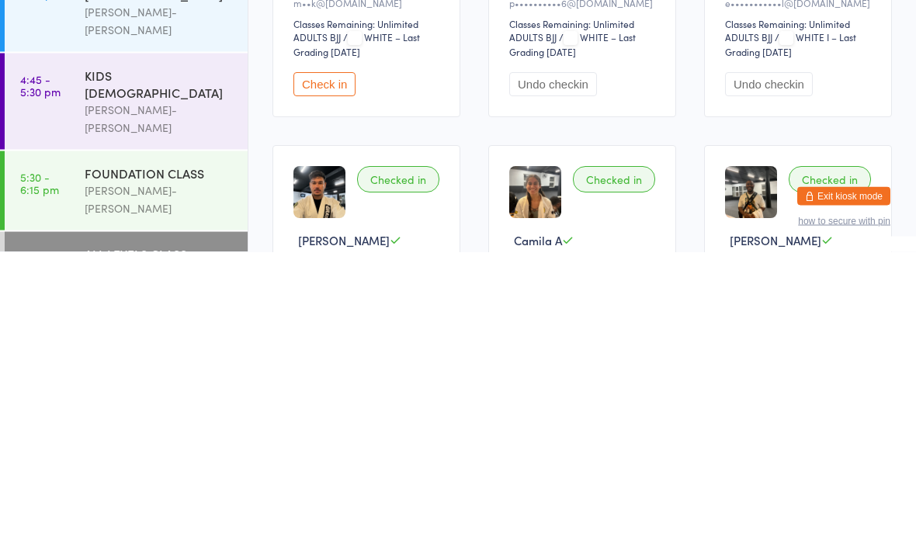
scroll to position [16, 0]
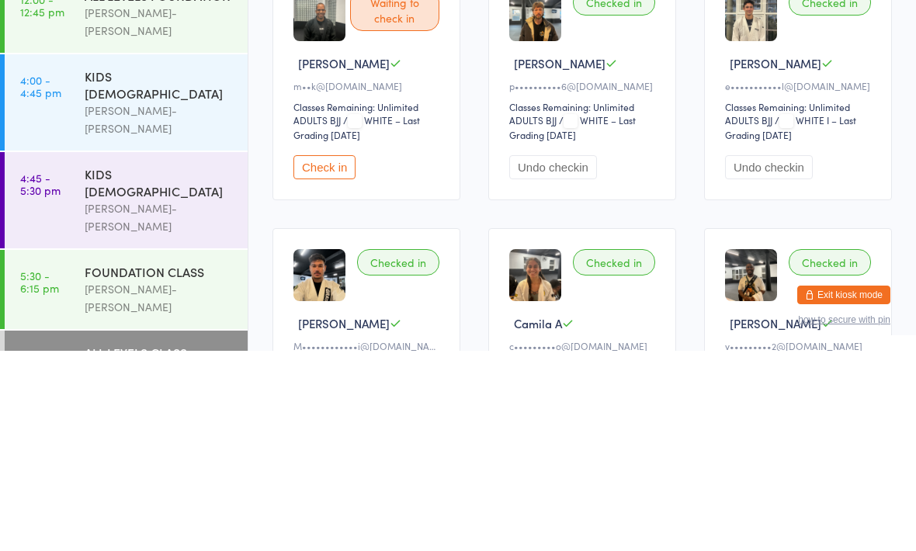
click at [189, 481] on div "[PERSON_NAME]-[PERSON_NAME]" at bounding box center [160, 499] width 150 height 36
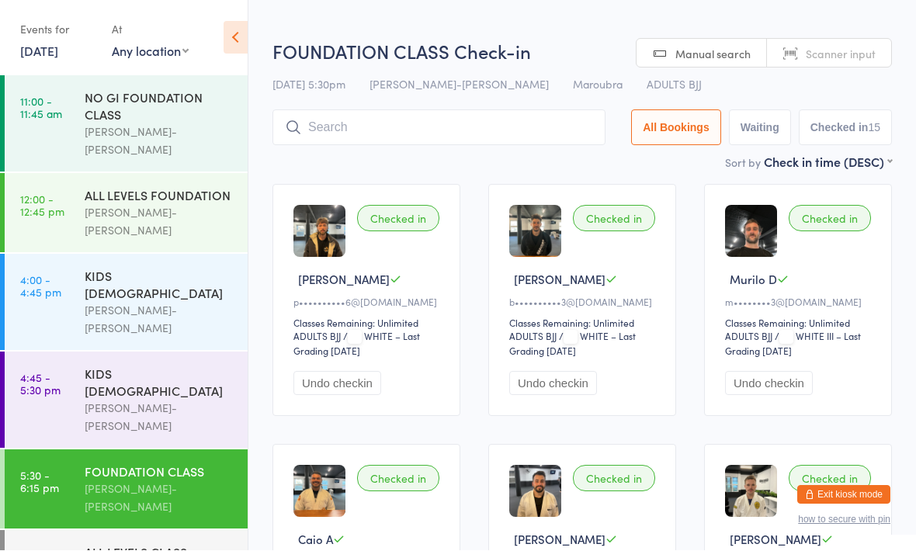
scroll to position [1, 0]
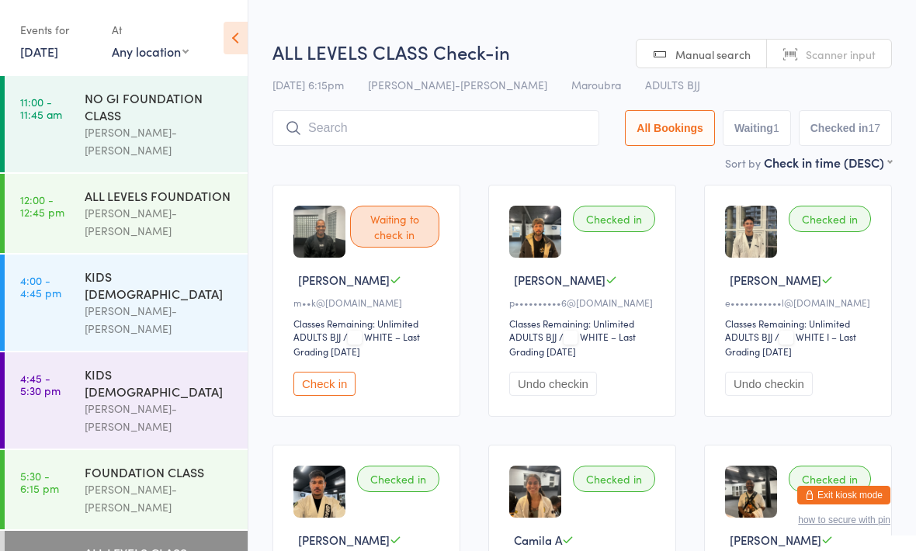
click at [445, 125] on input "search" at bounding box center [436, 128] width 327 height 36
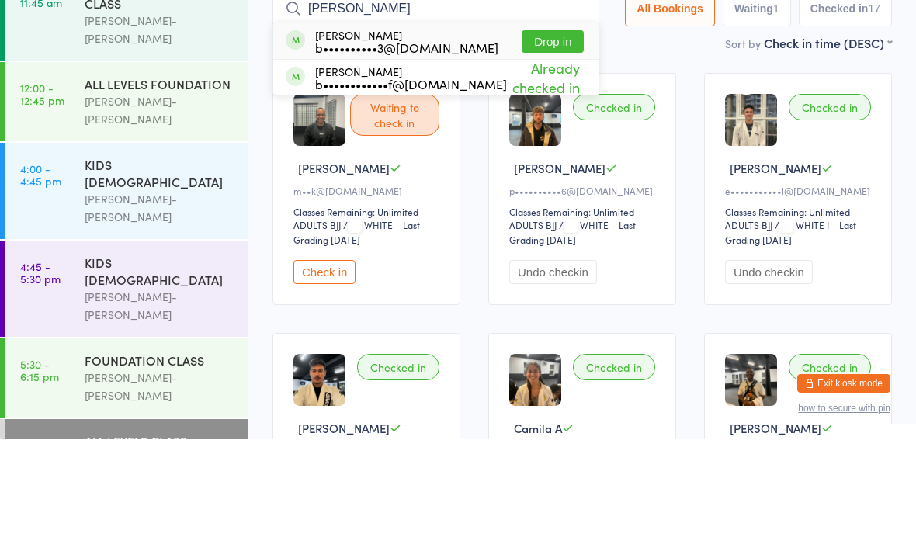
type input "[PERSON_NAME]"
click at [426, 141] on div "[PERSON_NAME] b••••••••••3@[DOMAIN_NAME]" at bounding box center [406, 153] width 183 height 25
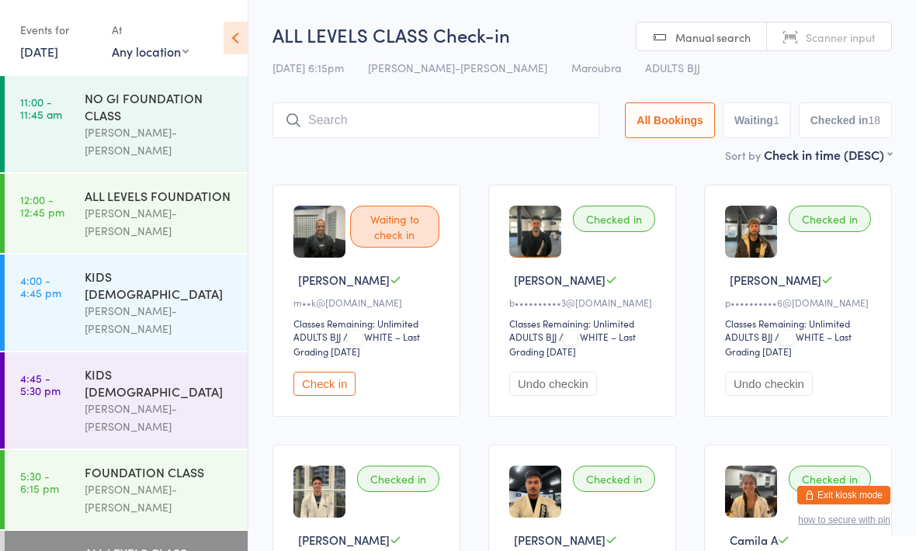
click at [191, 366] on div "KIDS [DEMOGRAPHIC_DATA]" at bounding box center [160, 383] width 150 height 34
